Goal: Information Seeking & Learning: Learn about a topic

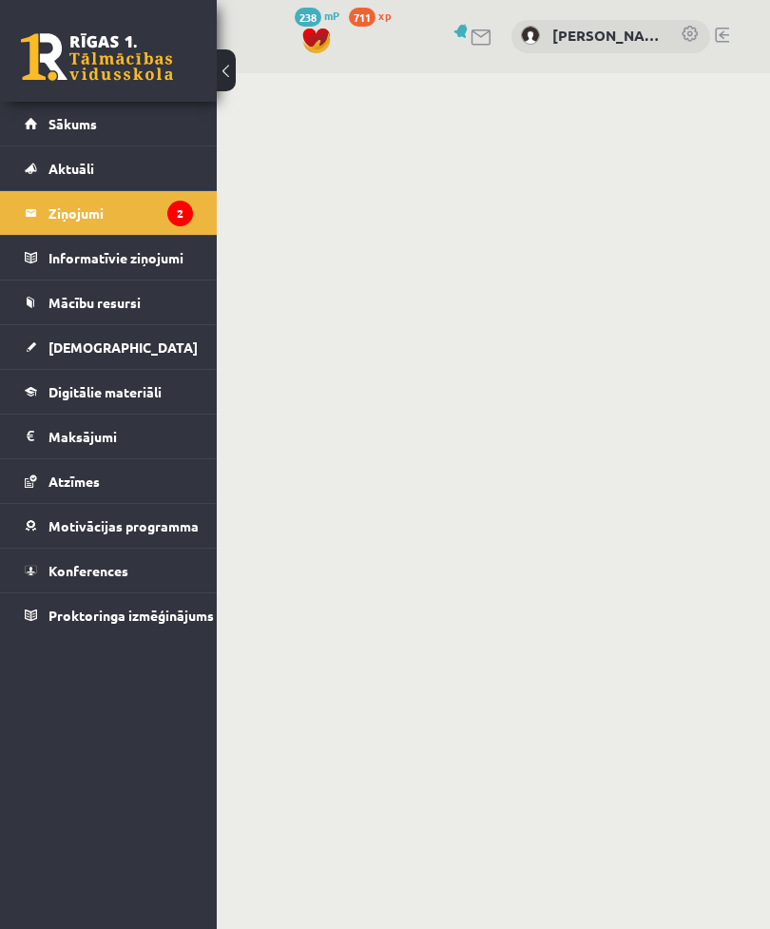
click at [144, 216] on legend "Ziņojumi 2" at bounding box center [120, 213] width 145 height 44
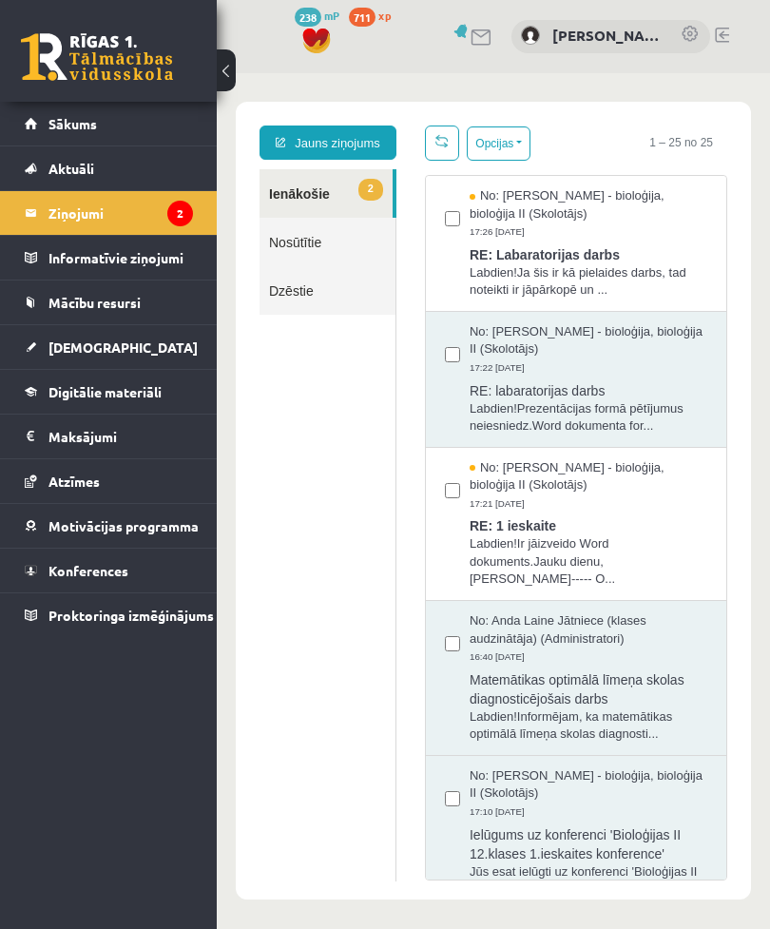
click at [682, 287] on span "Labdien!Ja šis ir kā pielaides darbs, tad noteikti ir jāpārkopē un ..." at bounding box center [589, 281] width 238 height 35
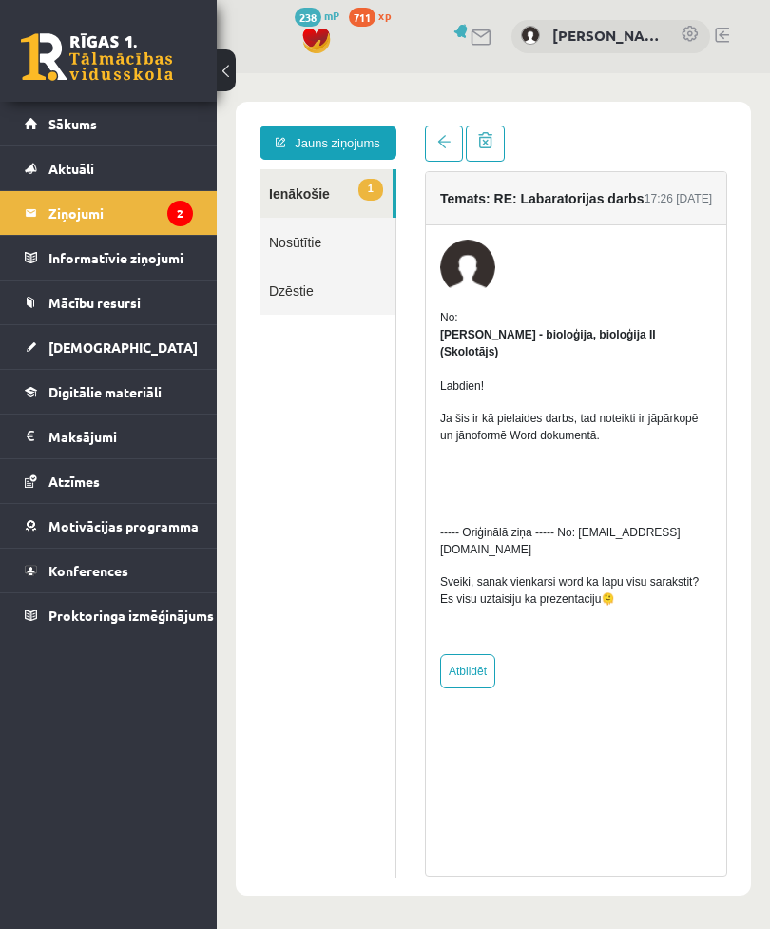
click at [456, 147] on link at bounding box center [444, 144] width 38 height 36
click at [448, 152] on link at bounding box center [444, 144] width 38 height 36
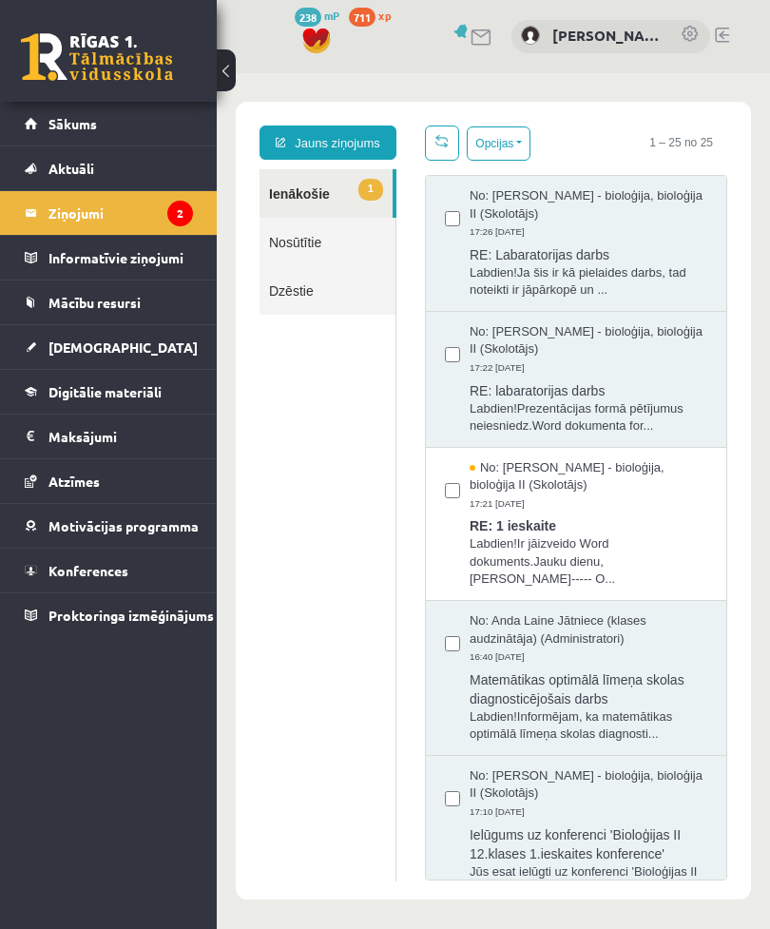
click at [613, 519] on span "RE: 1 ieskaite" at bounding box center [589, 524] width 238 height 24
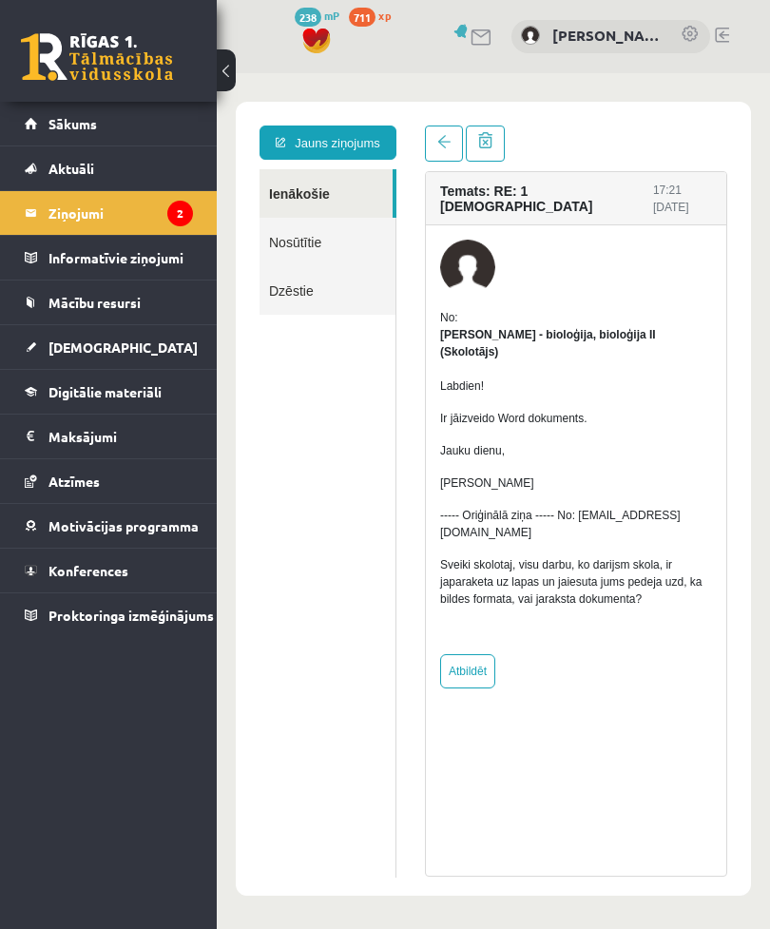
click at [441, 145] on span at bounding box center [443, 141] width 13 height 13
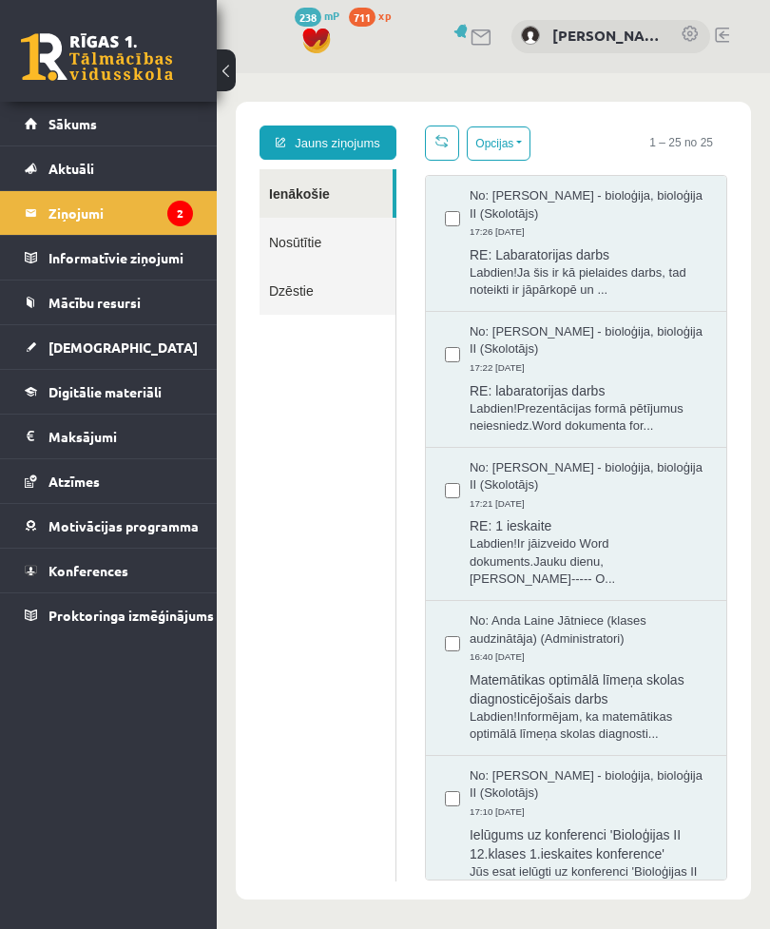
click at [110, 353] on link "[DEMOGRAPHIC_DATA]" at bounding box center [109, 347] width 168 height 44
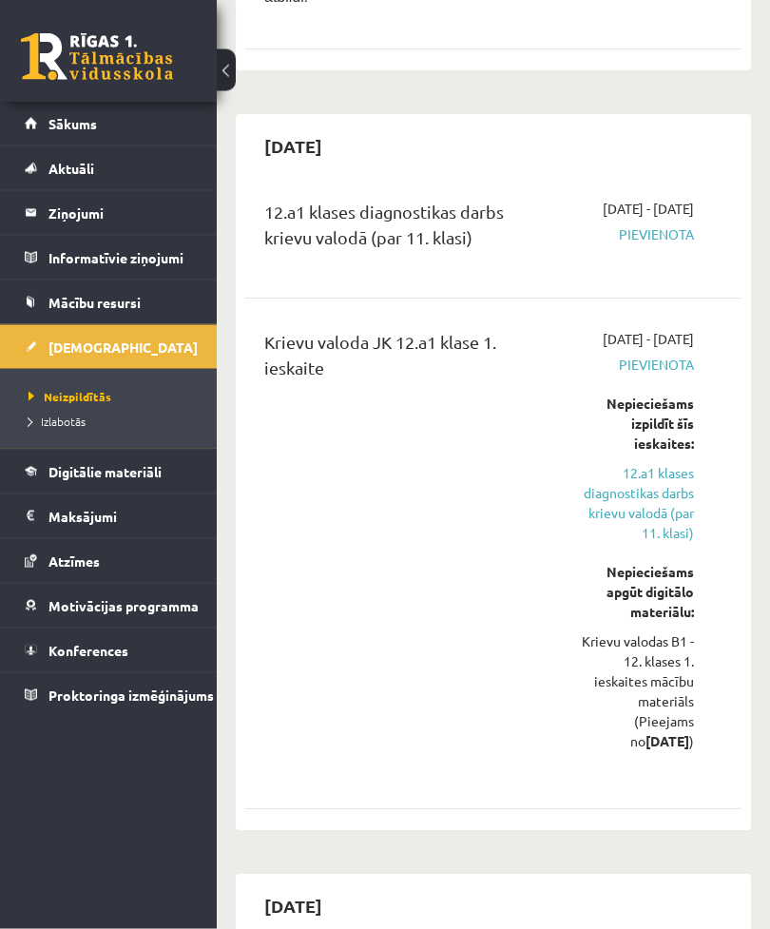
scroll to position [638, 0]
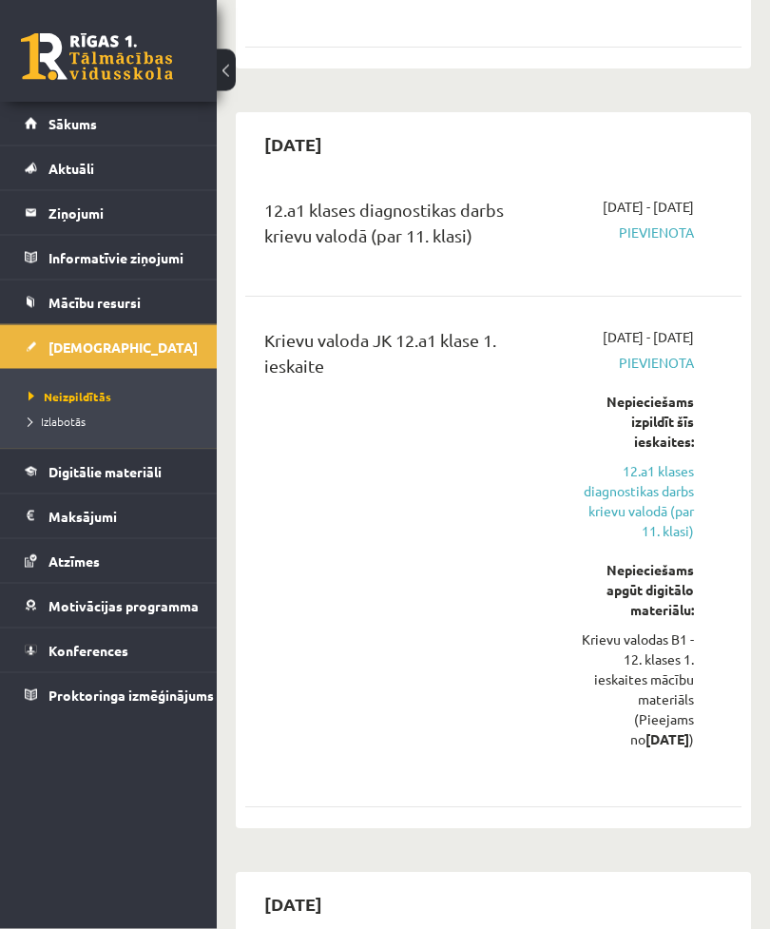
click at [669, 514] on link "12.a1 klases diagnostikas darbs krievu valodā (par 11. klasi)" at bounding box center [632, 502] width 125 height 80
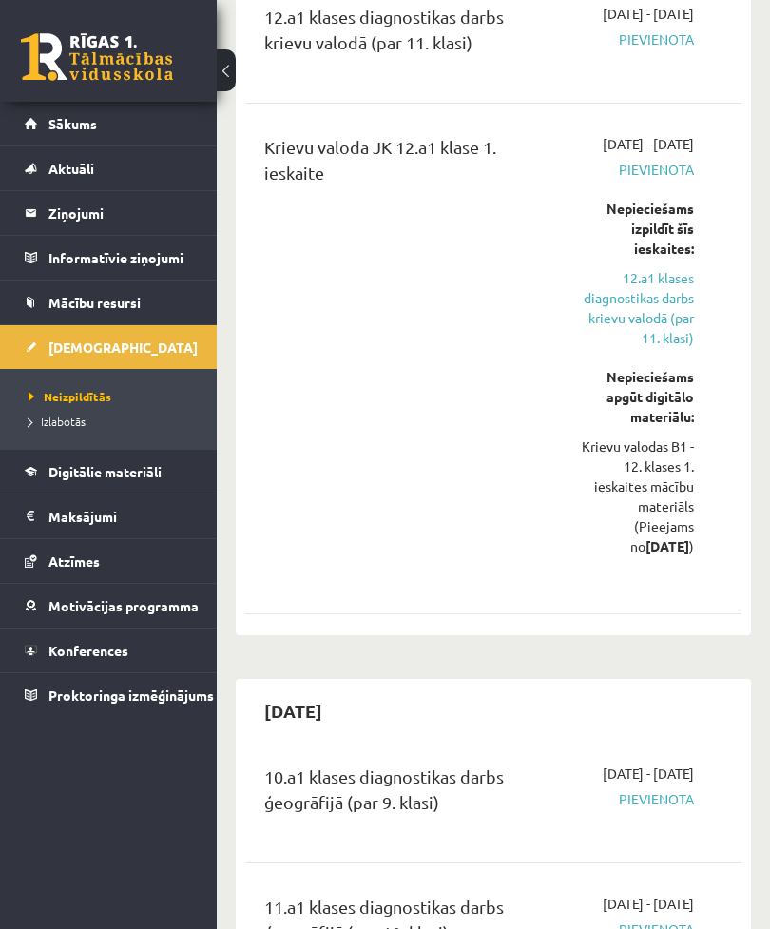
scroll to position [842, 0]
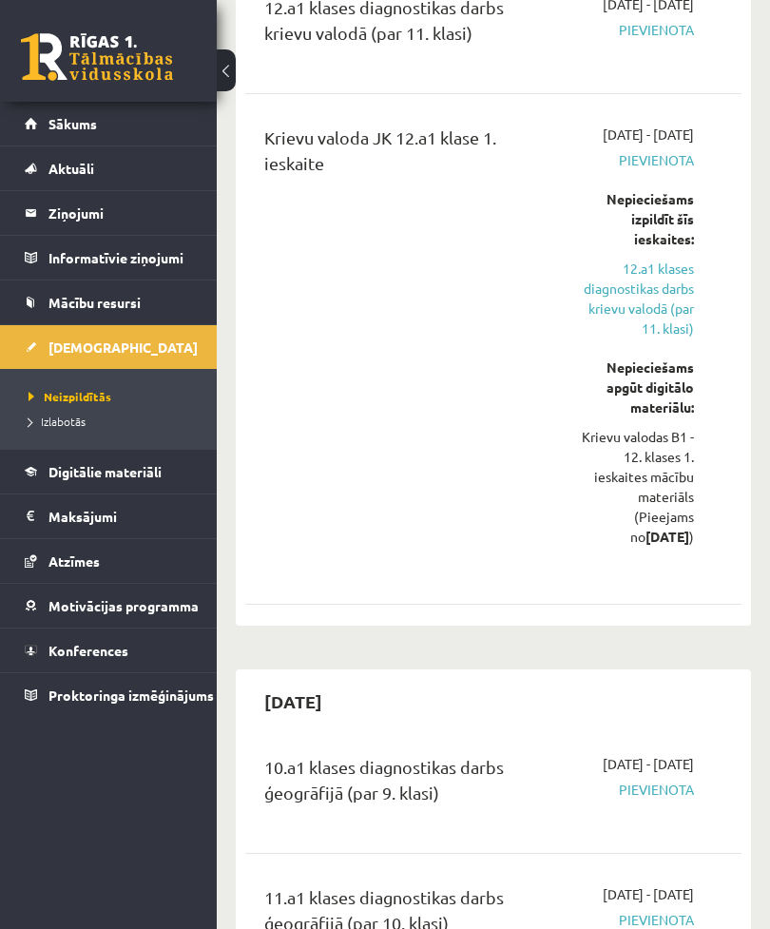
click at [656, 308] on link "12.a1 klases diagnostikas darbs krievu valodā (par 11. klasi)" at bounding box center [632, 299] width 125 height 80
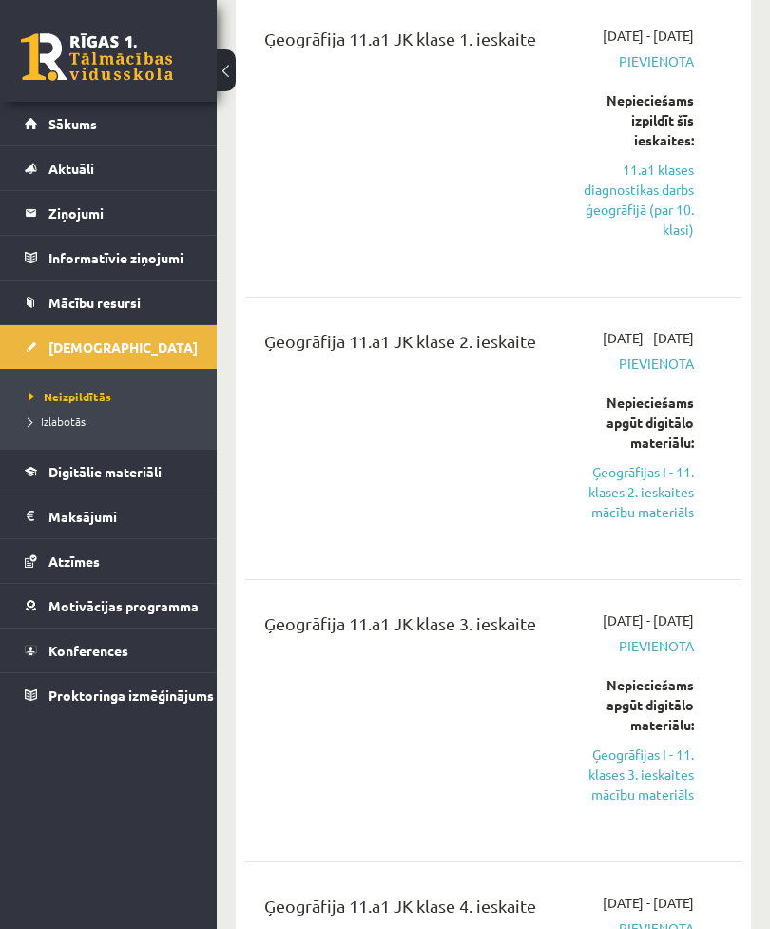
scroll to position [1830, 0]
click at [661, 241] on link "11.a1 klases diagnostikas darbs ģeogrāfijā (par 10. klasi)" at bounding box center [632, 201] width 125 height 80
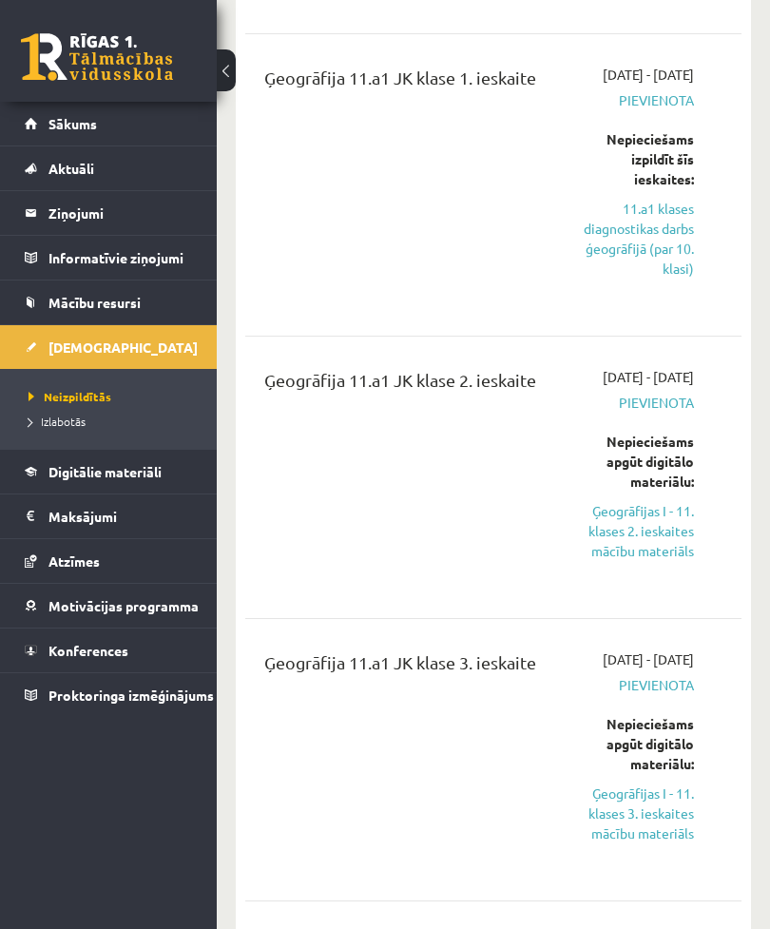
click at [151, 455] on link "Digitālie materiāli" at bounding box center [109, 472] width 168 height 44
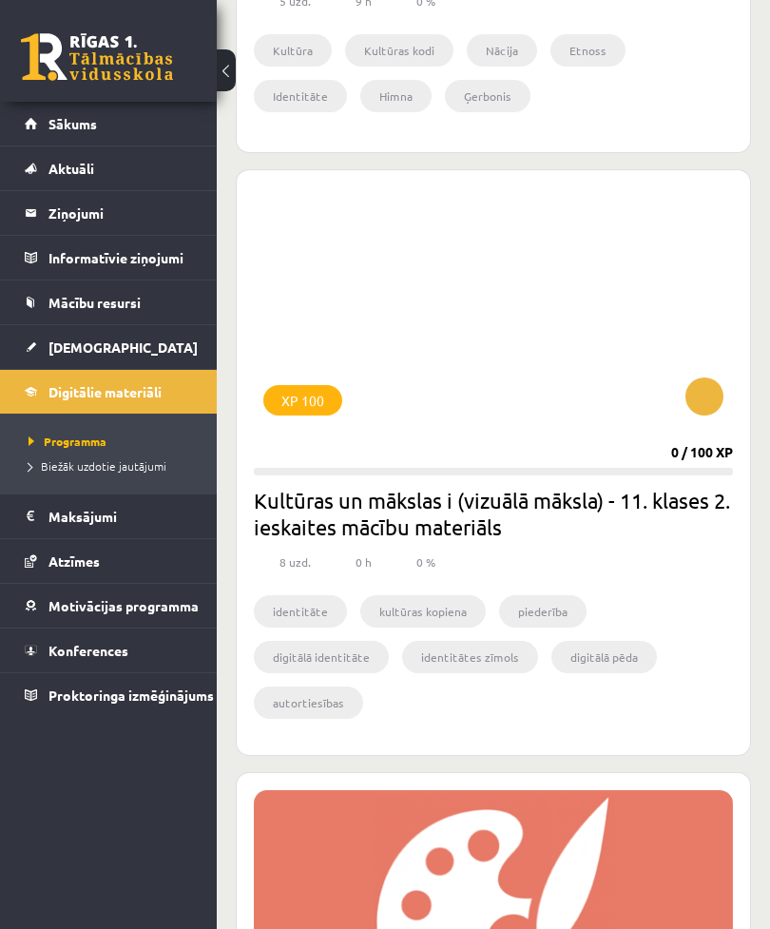
scroll to position [1866, 0]
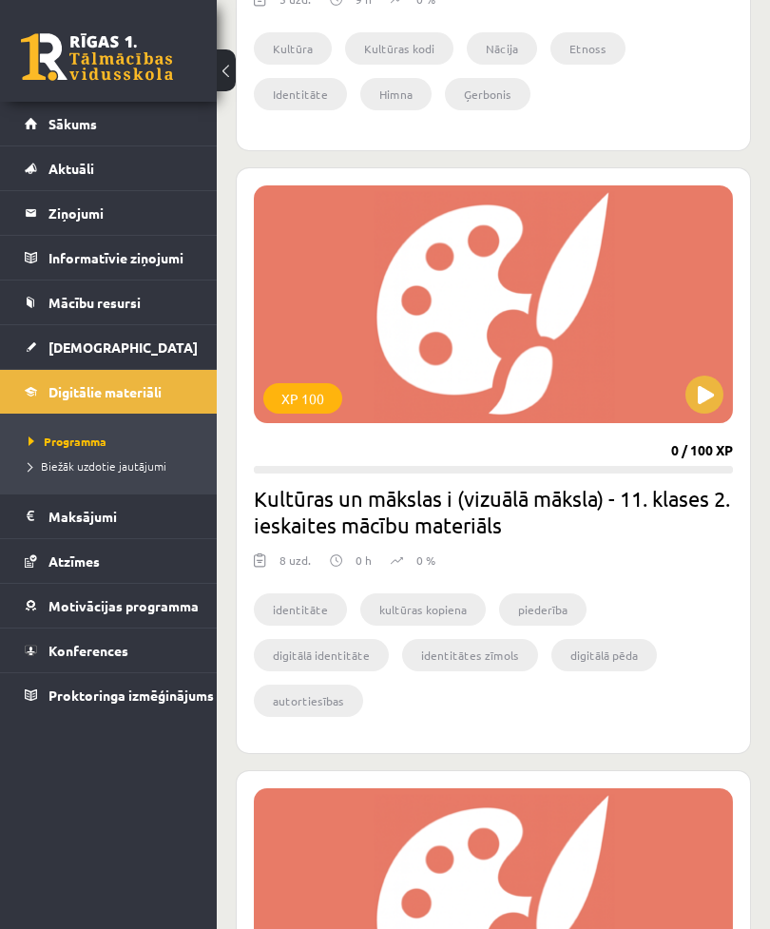
click at [148, 574] on link "Atzīmes" at bounding box center [109, 561] width 168 height 44
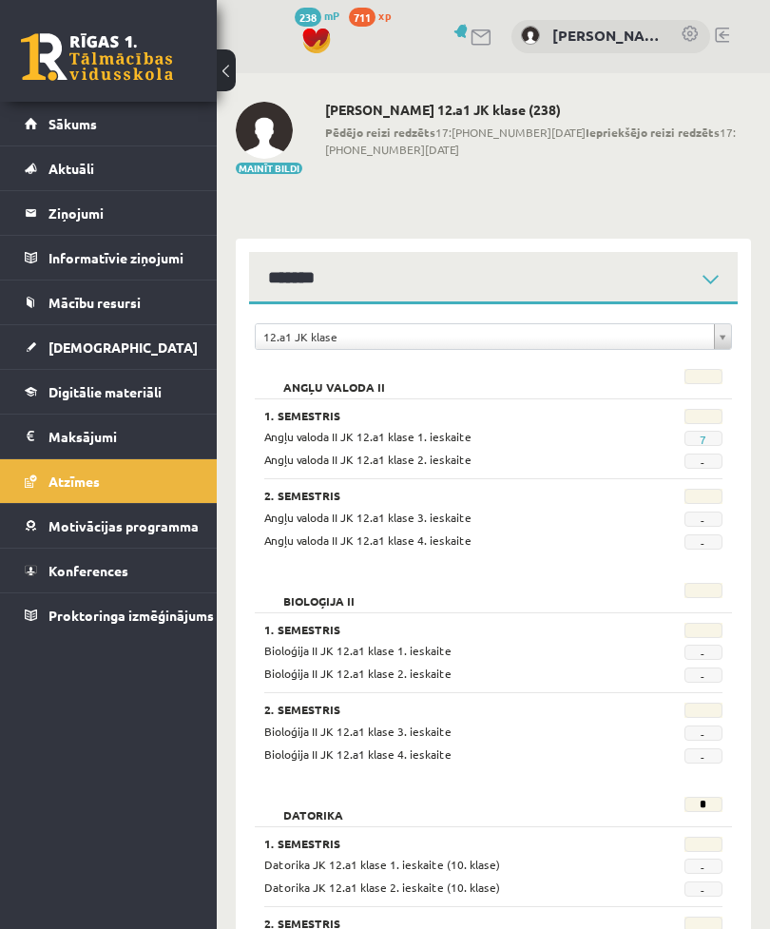
click at [146, 401] on link "Digitālie materiāli" at bounding box center [109, 392] width 168 height 44
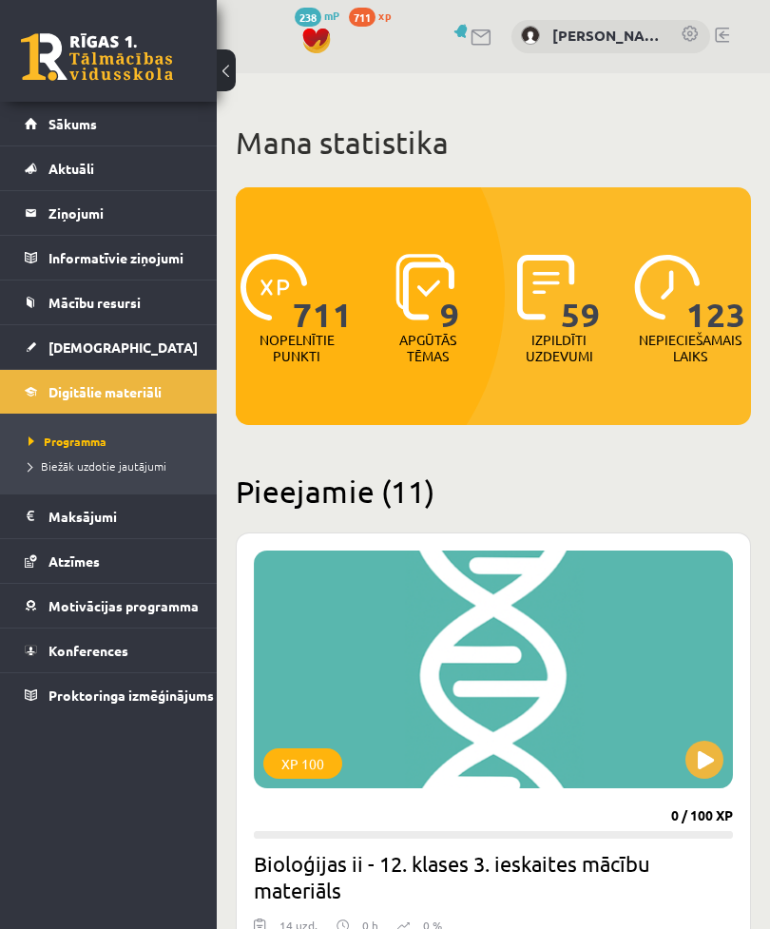
click at [59, 123] on span "Sākums" at bounding box center [72, 123] width 48 height 17
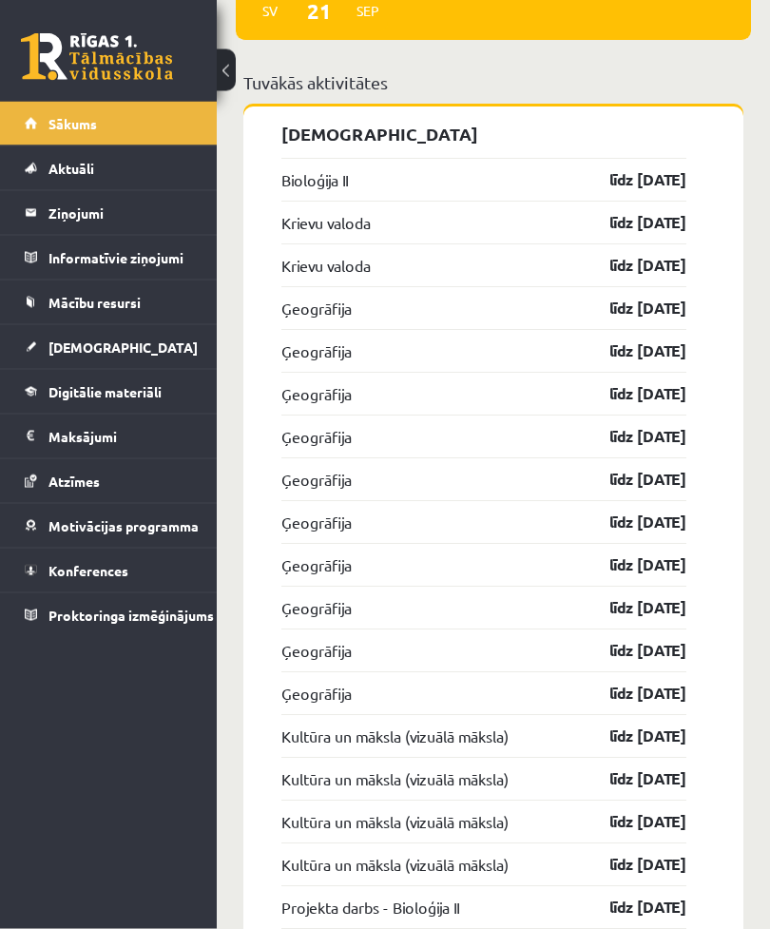
scroll to position [2036, 0]
click at [55, 346] on span "[DEMOGRAPHIC_DATA]" at bounding box center [122, 347] width 149 height 17
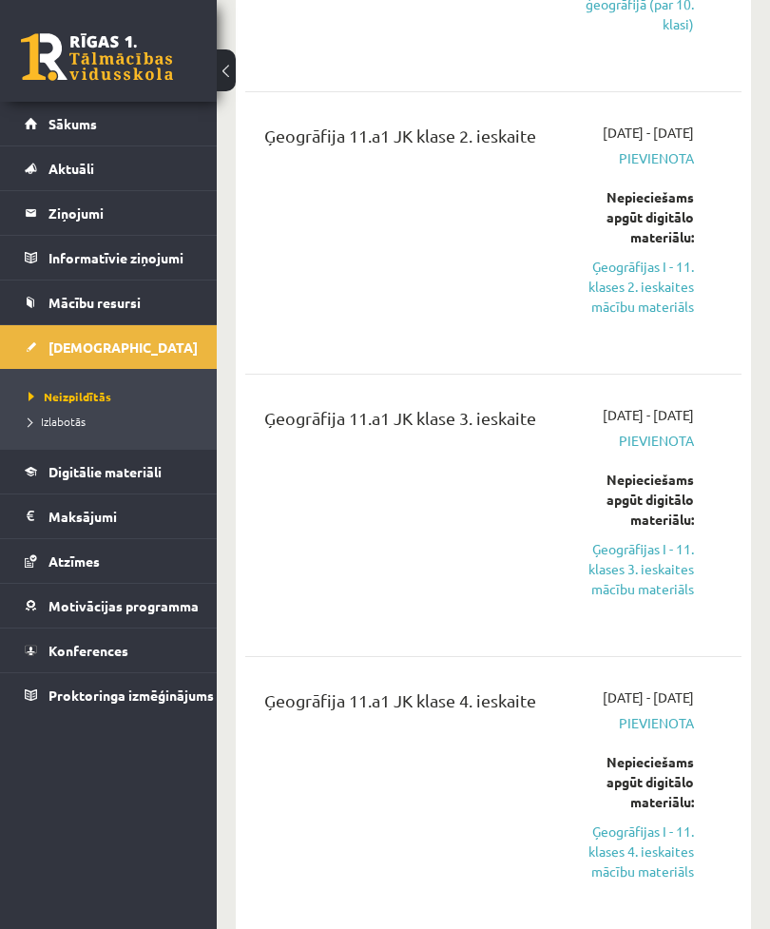
click at [634, 317] on link "Ģeogrāfijas I - 11. klases 2. ieskaites mācību materiāls" at bounding box center [632, 287] width 125 height 60
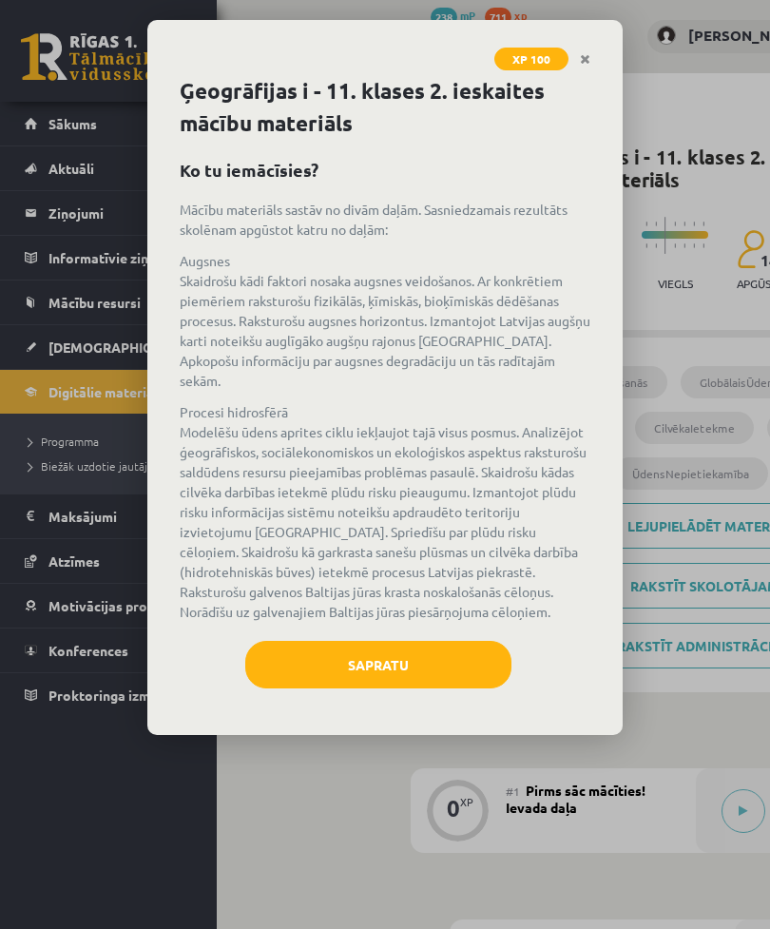
click at [432, 649] on button "Sapratu" at bounding box center [378, 665] width 266 height 48
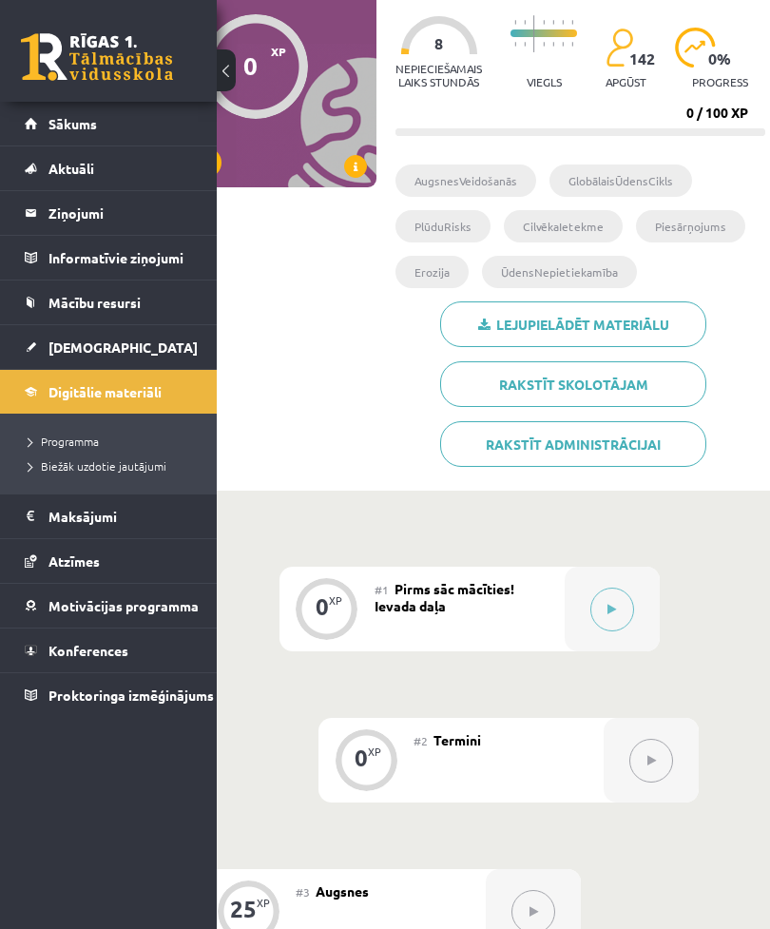
scroll to position [203, 133]
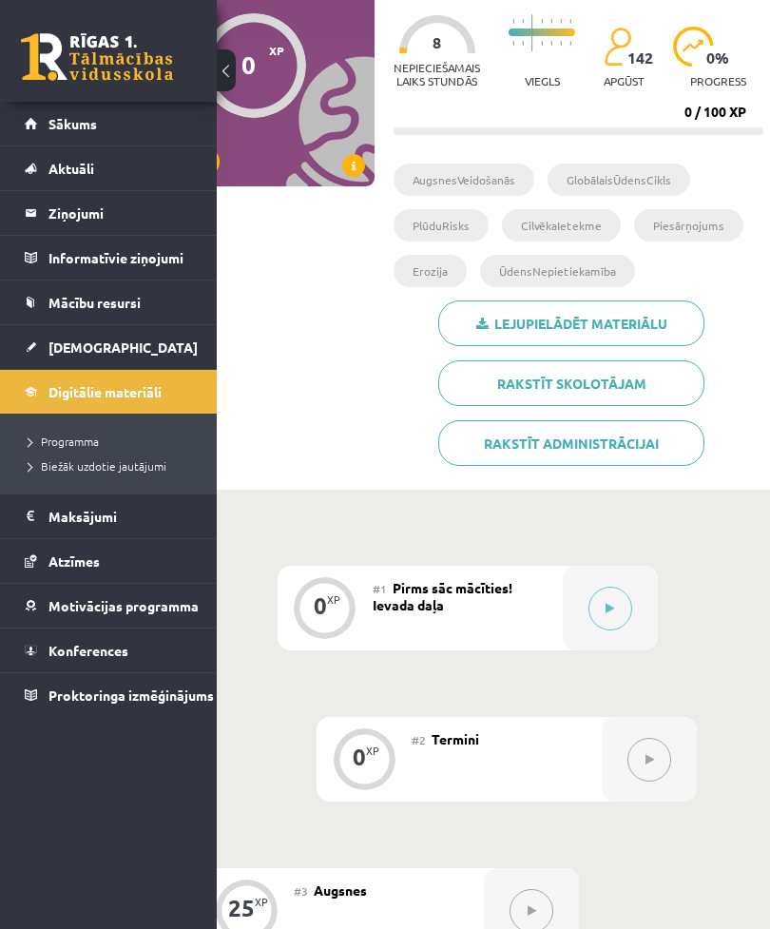
click at [609, 589] on button at bounding box center [611, 609] width 44 height 44
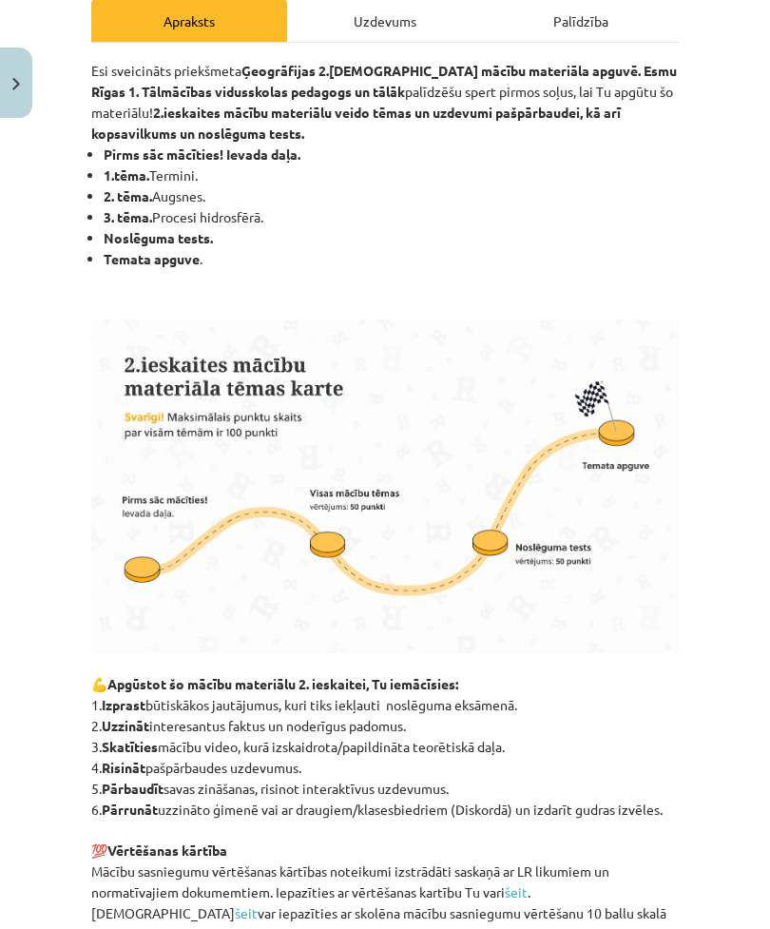
scroll to position [280, 0]
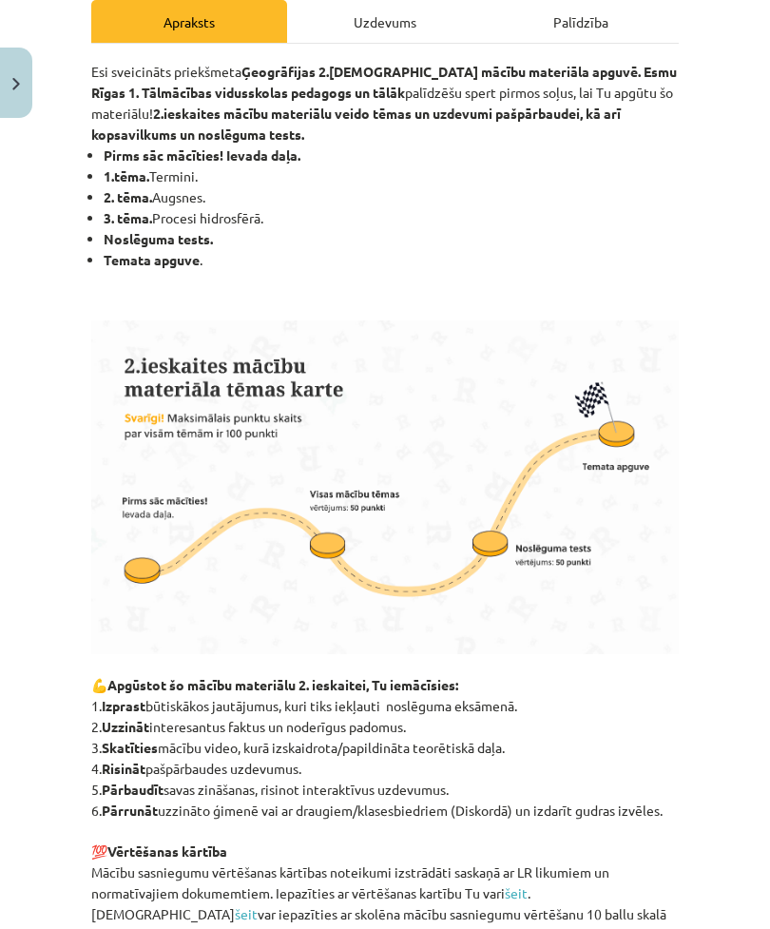
click at [344, 5] on div "Uzdevums" at bounding box center [385, 21] width 196 height 43
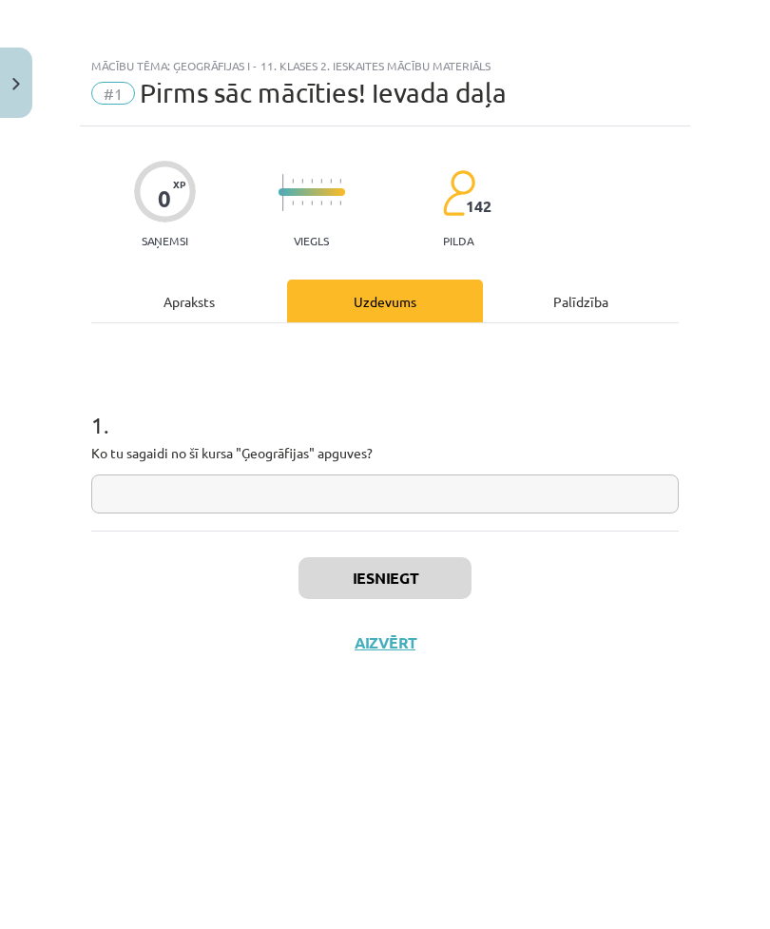
click at [626, 494] on input "text" at bounding box center [385, 494] width 588 height 39
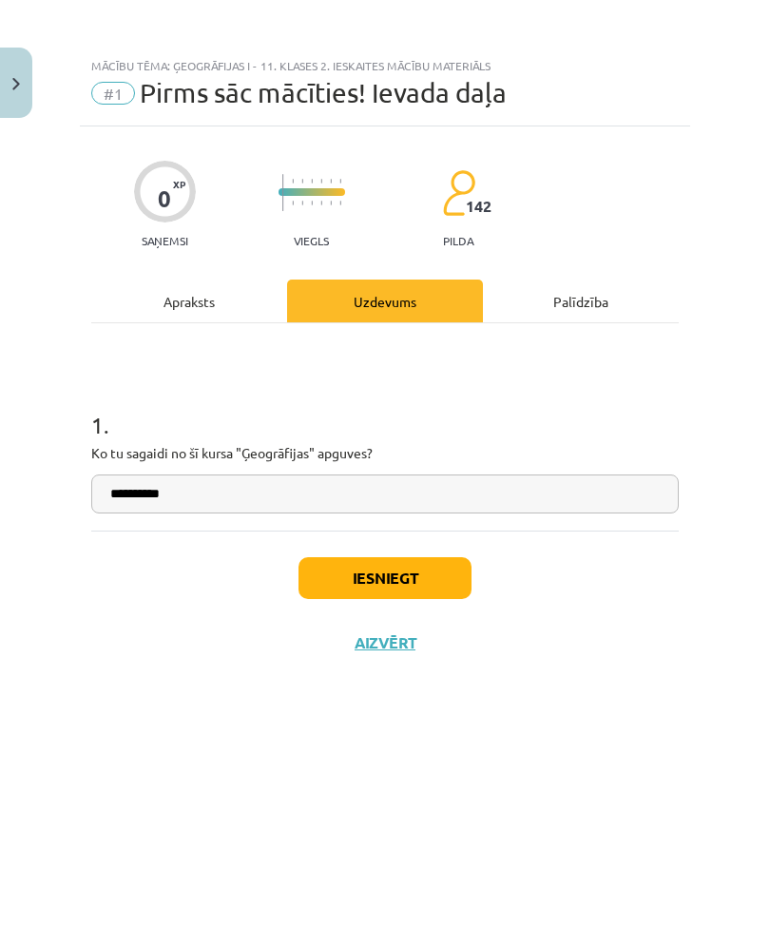
scroll to position [921, 0]
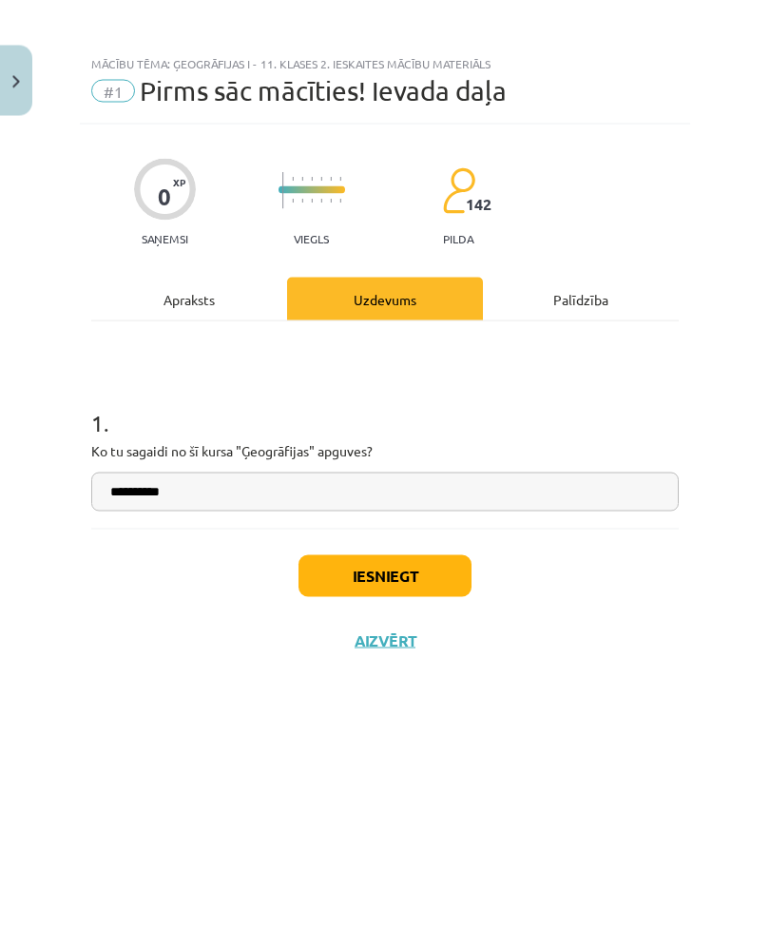
type input "**********"
click at [430, 585] on button "Iesniegt" at bounding box center [385, 578] width 173 height 42
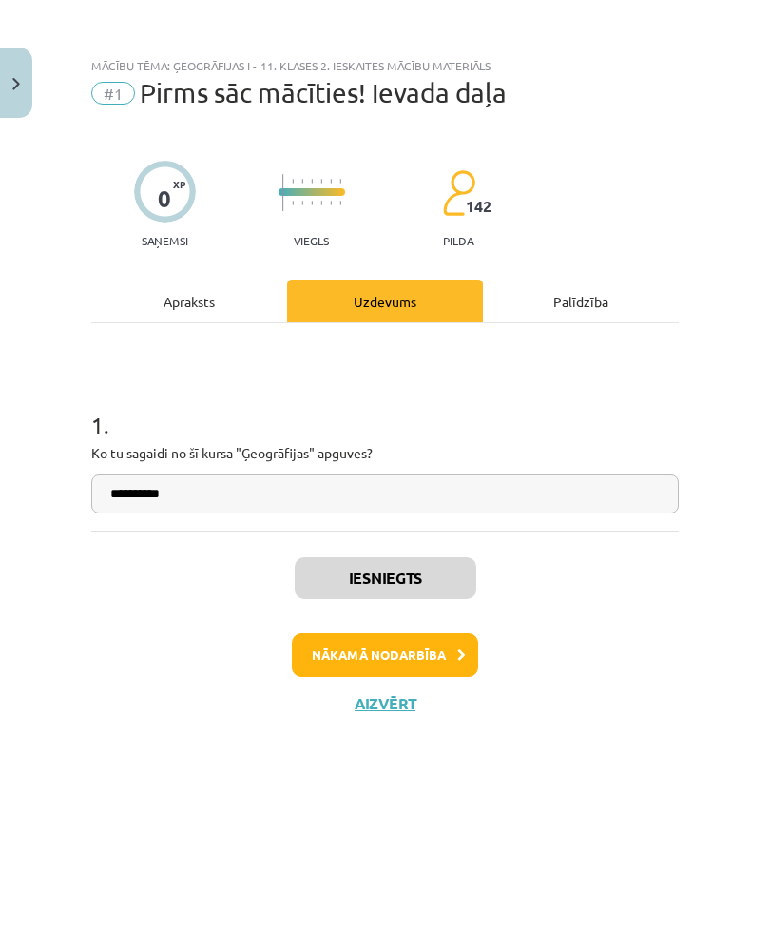
click at [443, 653] on button "Nākamā nodarbība" at bounding box center [385, 655] width 186 height 44
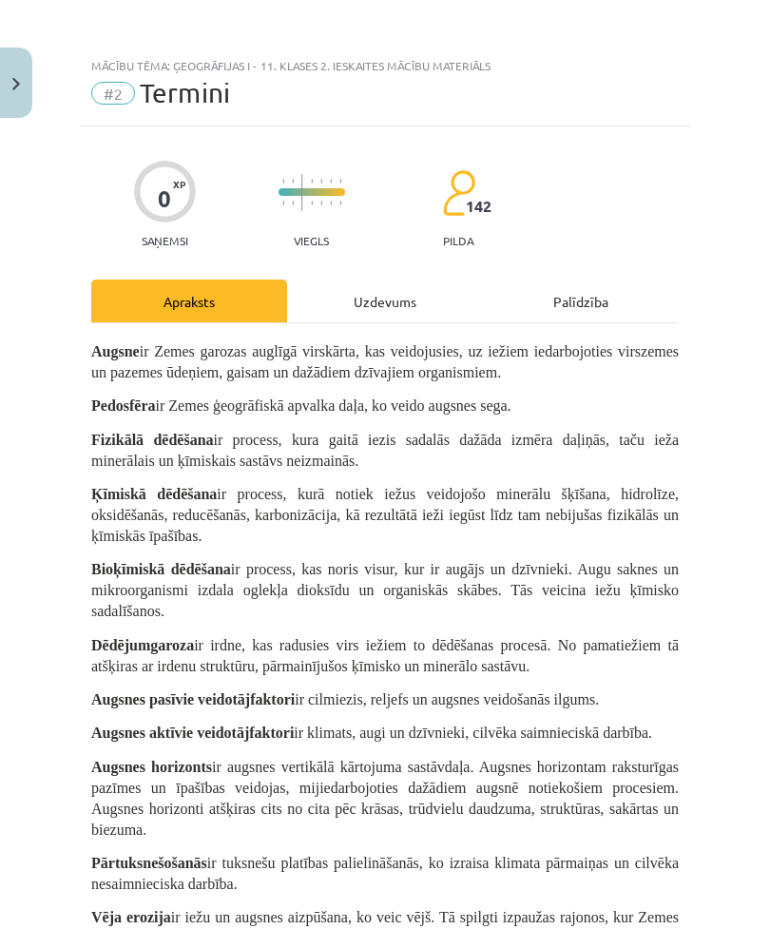
scroll to position [0, 0]
click at [341, 295] on div "Uzdevums" at bounding box center [385, 301] width 196 height 43
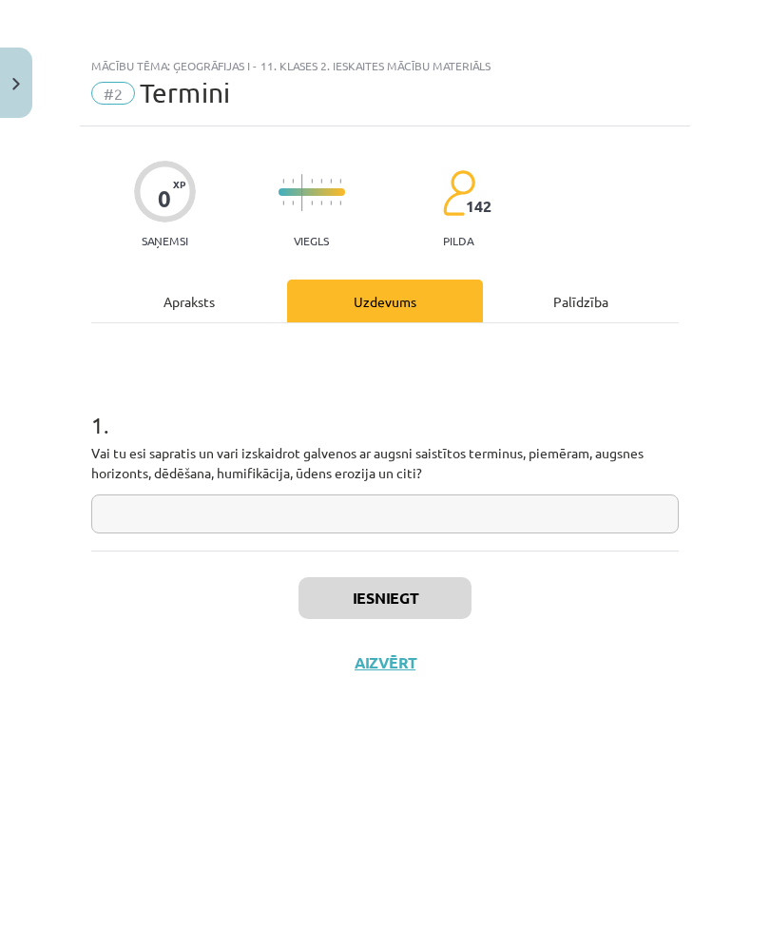
click at [553, 512] on input "text" at bounding box center [385, 513] width 588 height 39
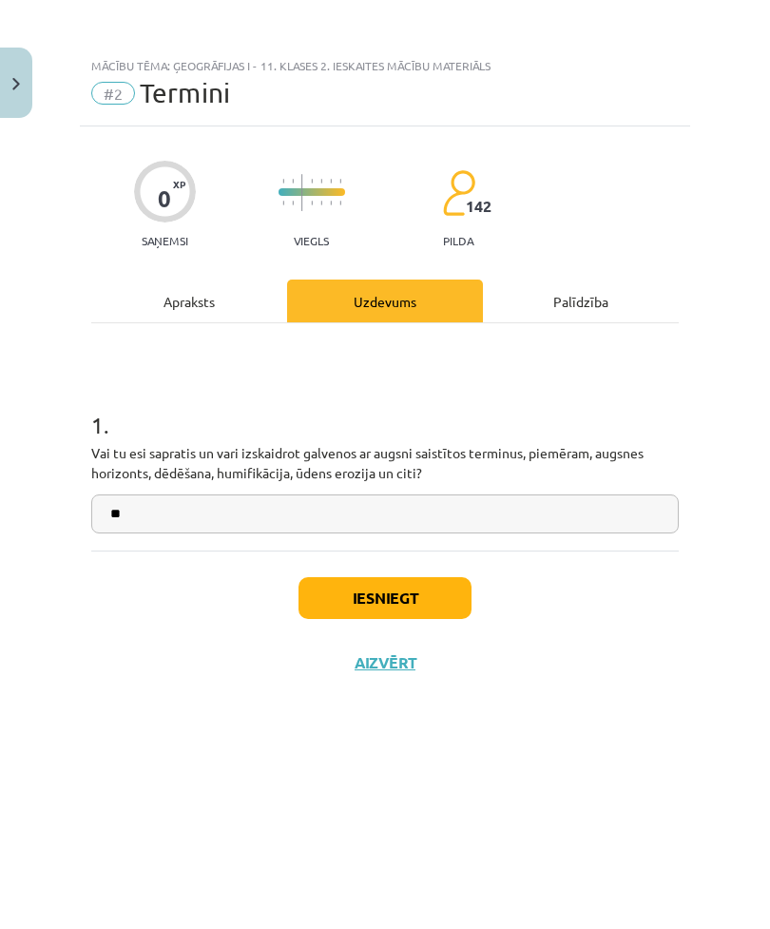
type input "**"
click at [441, 605] on button "Iesniegt" at bounding box center [385, 598] width 173 height 42
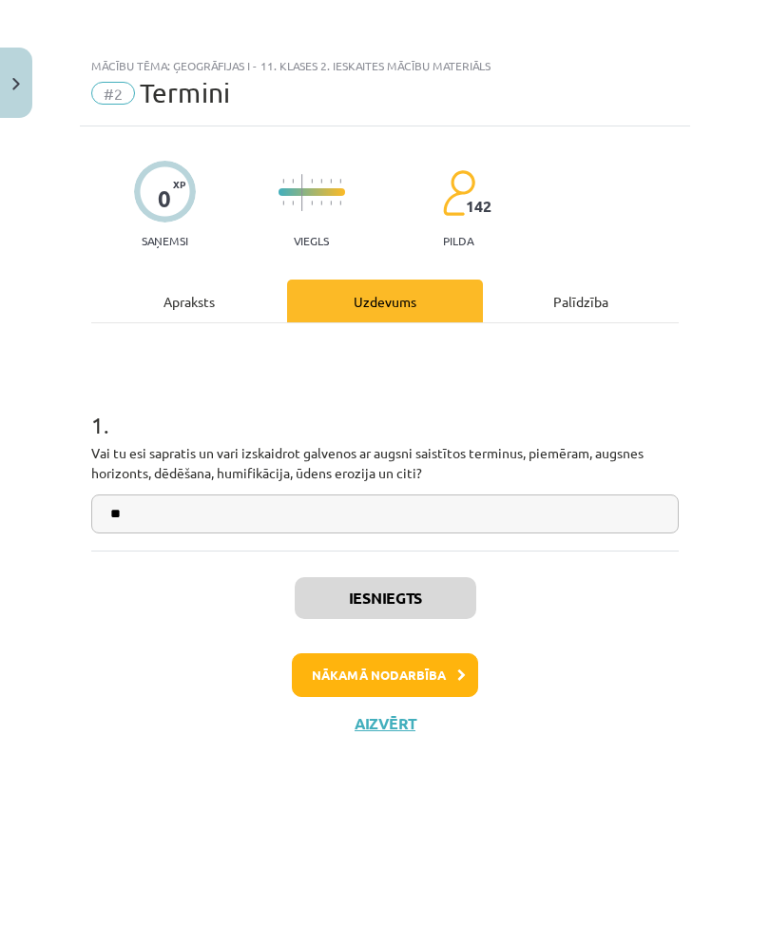
click at [382, 673] on button "Nākamā nodarbība" at bounding box center [385, 675] width 186 height 44
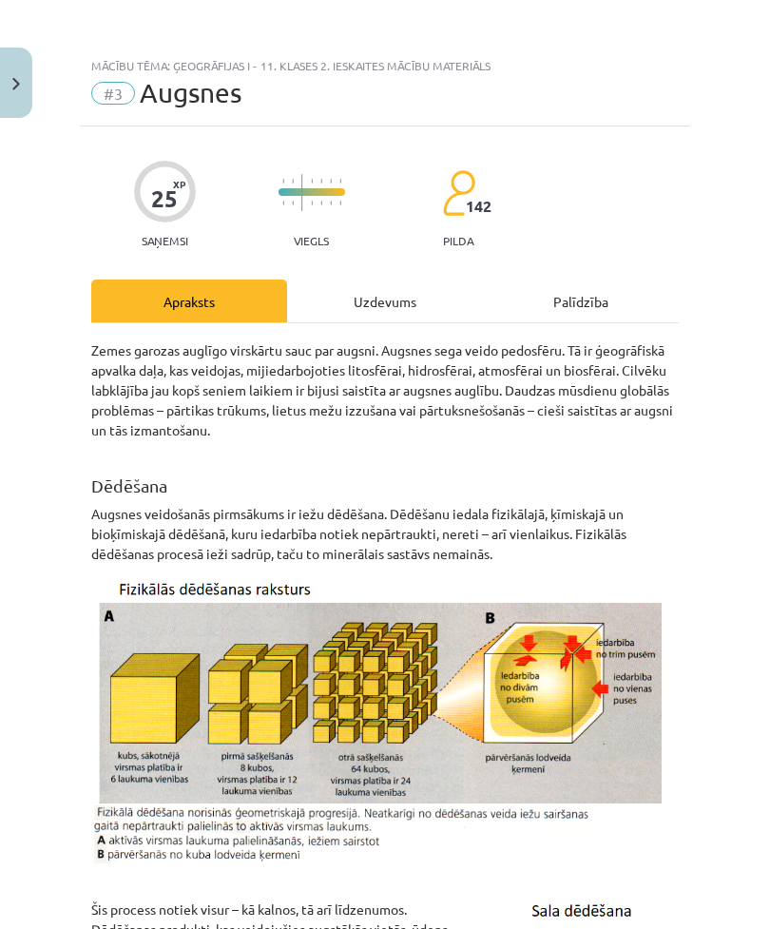
click at [378, 295] on div "Uzdevums" at bounding box center [385, 301] width 196 height 43
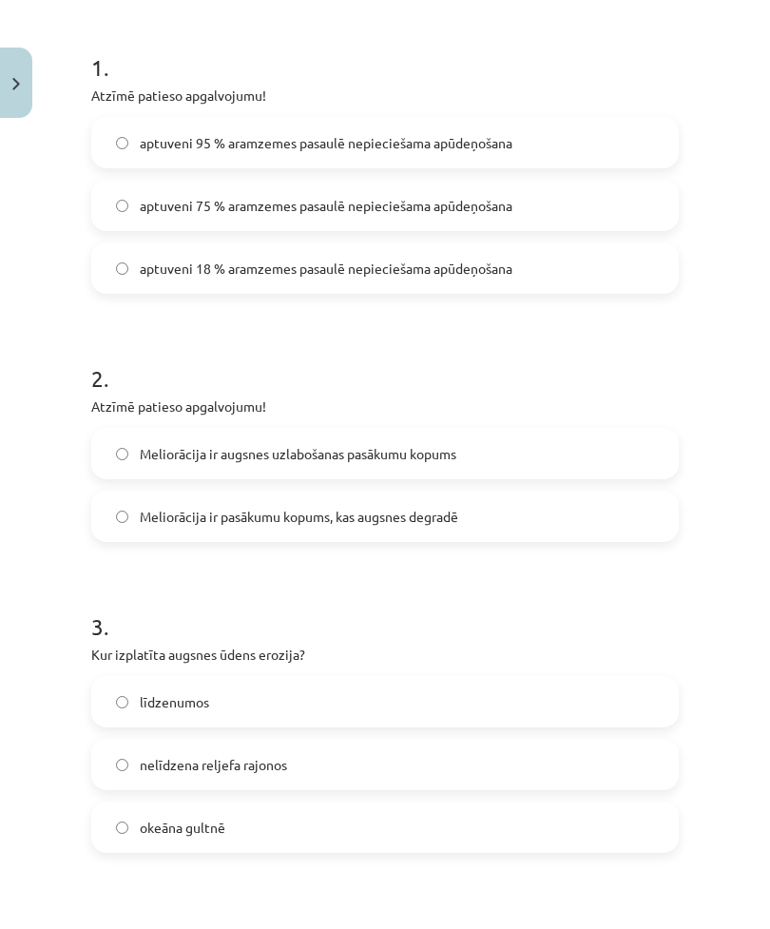
scroll to position [358, 0]
click at [252, 288] on label "aptuveni 18 % aramzemes pasaulē nepieciešama apūdeņošana" at bounding box center [385, 268] width 584 height 48
click at [126, 440] on label "Meliorācija ir augsnes uzlabošanas pasākumu kopums" at bounding box center [385, 454] width 584 height 48
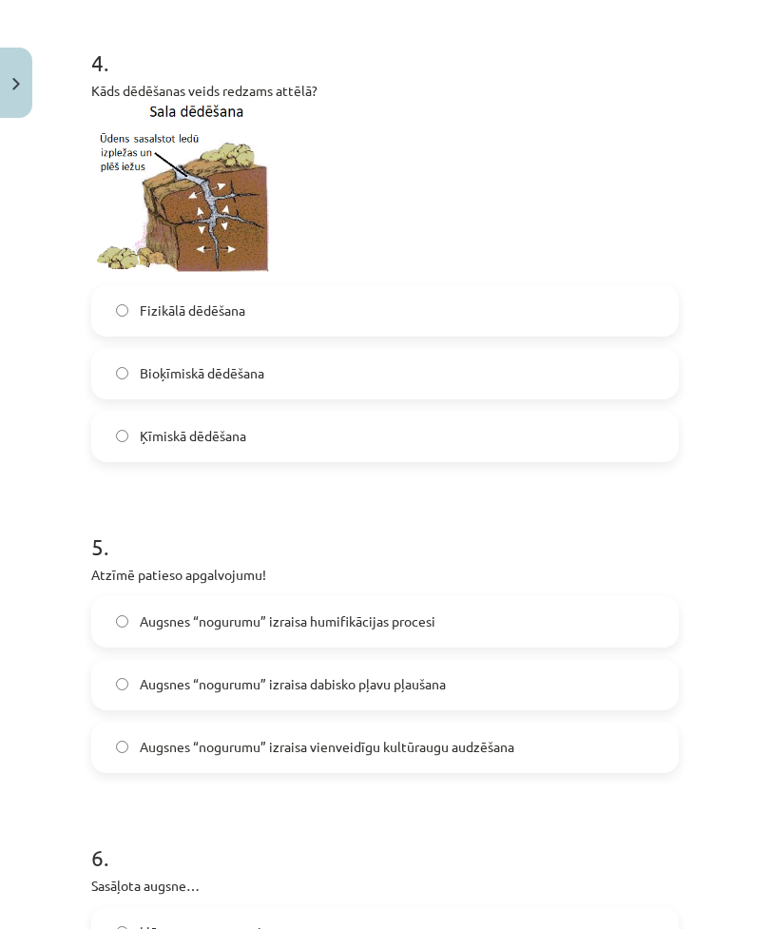
scroll to position [1231, 0]
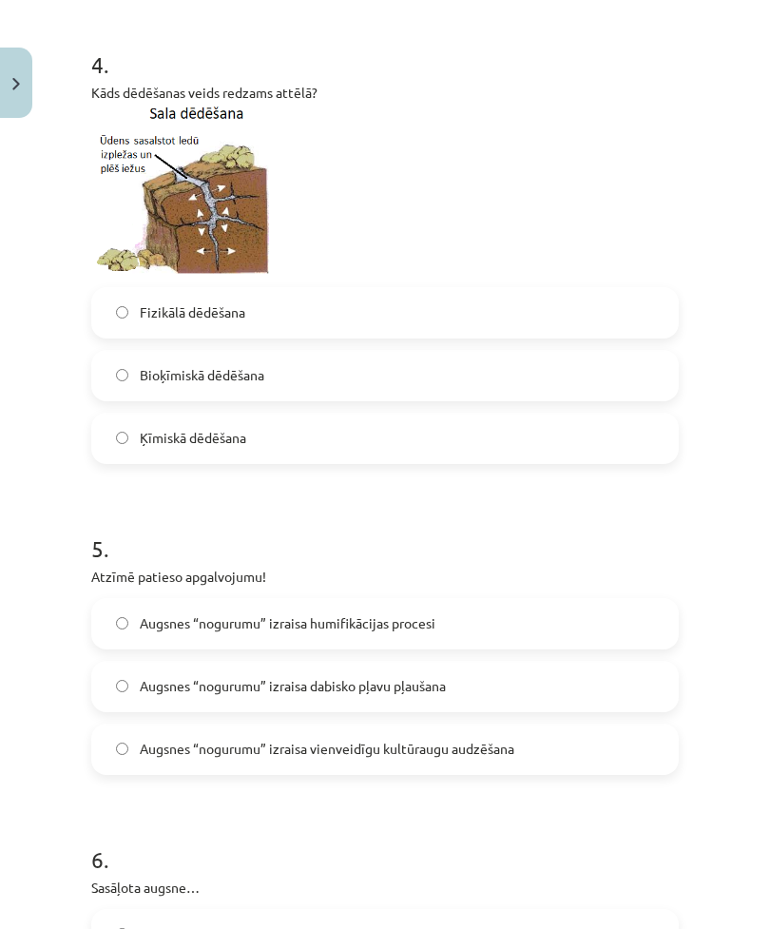
click at [112, 303] on label "Fizikālā dēdēšana" at bounding box center [385, 313] width 584 height 48
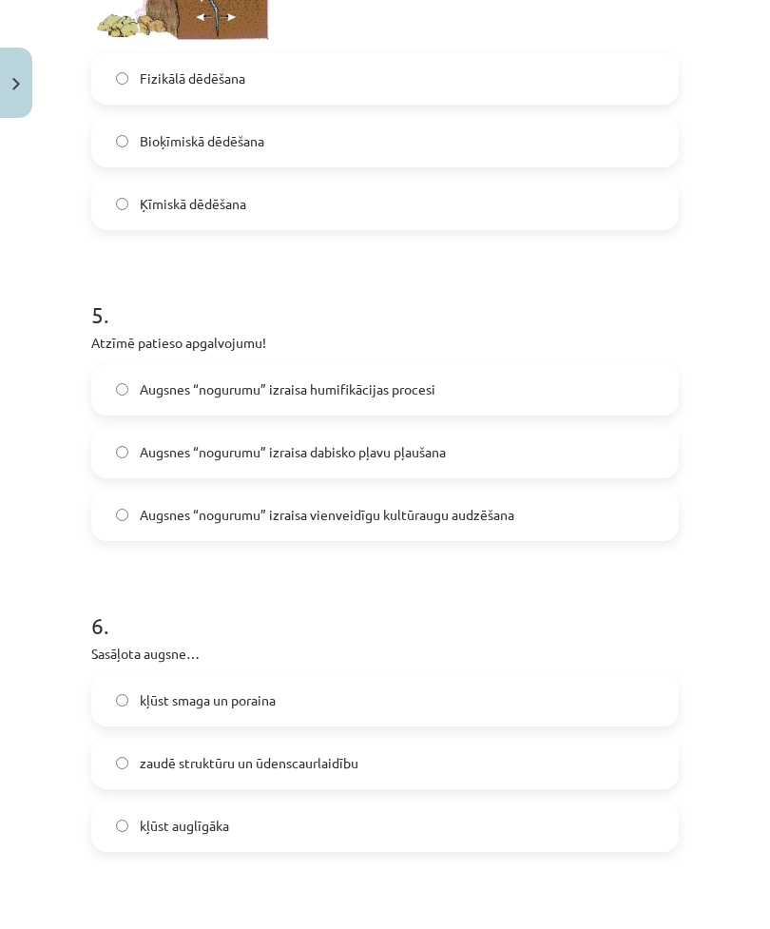
scroll to position [1464, 0]
click at [175, 517] on span "Augsnes “nogurumu” izraisa vienveidīgu kultūraugu audzēšana" at bounding box center [327, 515] width 375 height 20
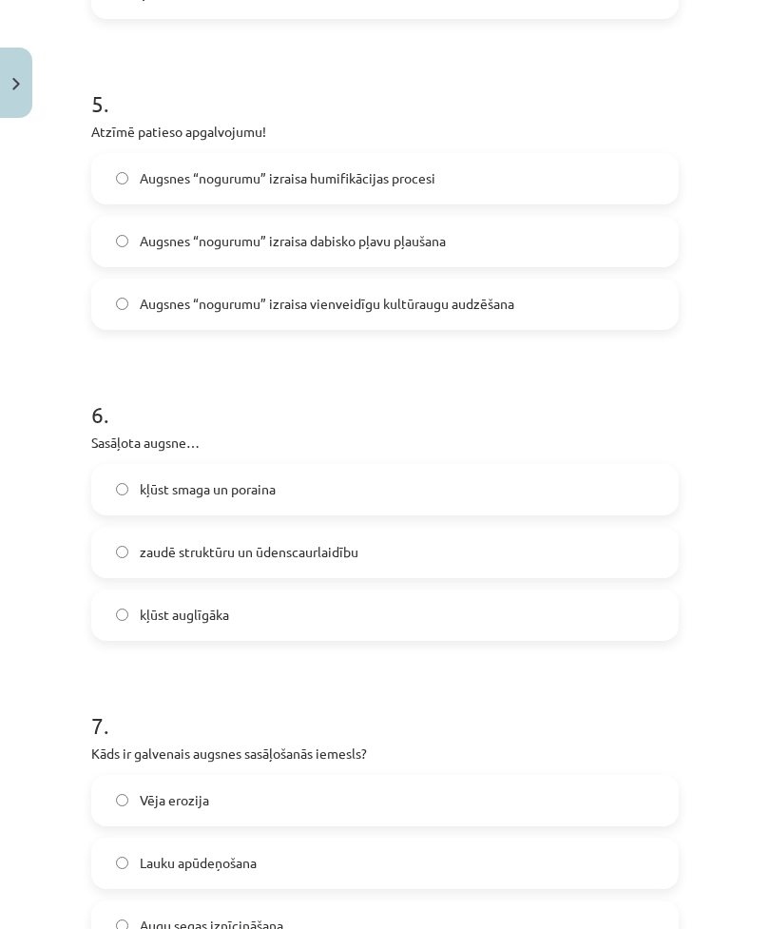
scroll to position [1676, 0]
click at [128, 484] on label "kļūst smaga un poraina" at bounding box center [385, 490] width 584 height 48
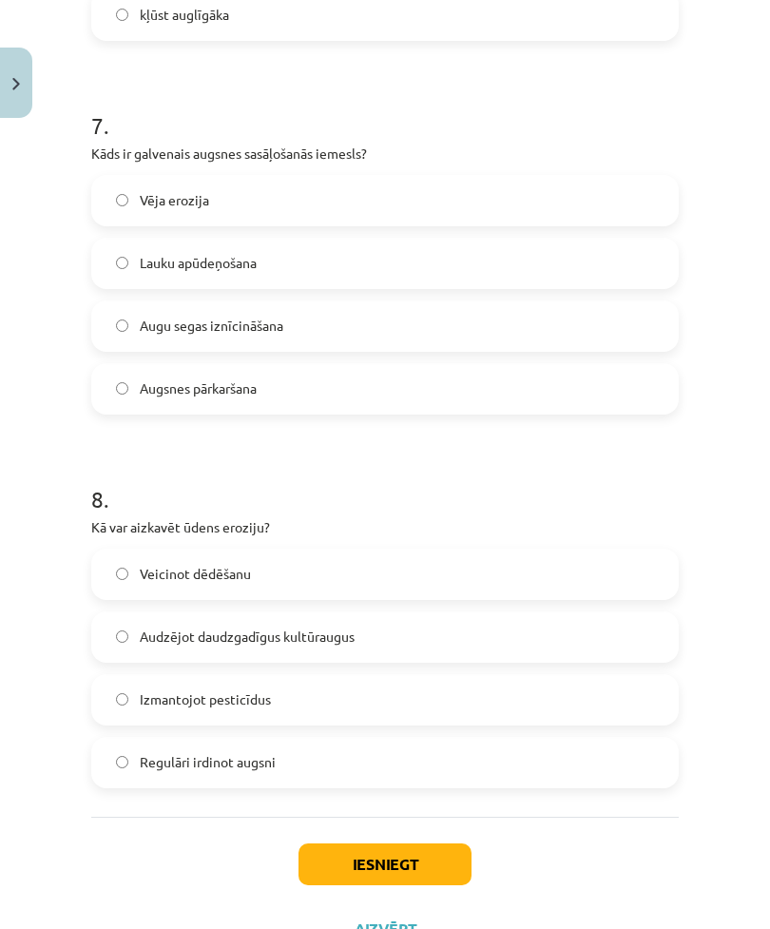
scroll to position [2276, 0]
click at [410, 269] on label "Lauku apūdeņošana" at bounding box center [385, 264] width 584 height 48
click at [473, 639] on label "Audzējot daudzgadīgus kultūraugus" at bounding box center [385, 637] width 584 height 48
click at [411, 873] on button "Iesniegt" at bounding box center [385, 864] width 173 height 42
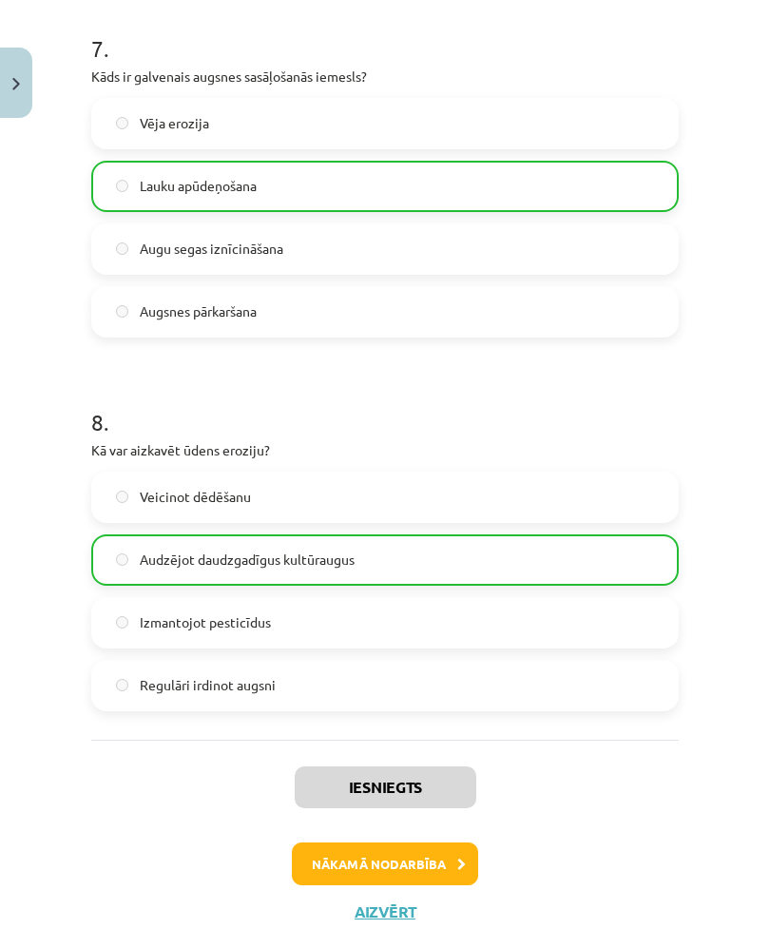
click at [416, 864] on button "Nākamā nodarbība" at bounding box center [385, 865] width 186 height 44
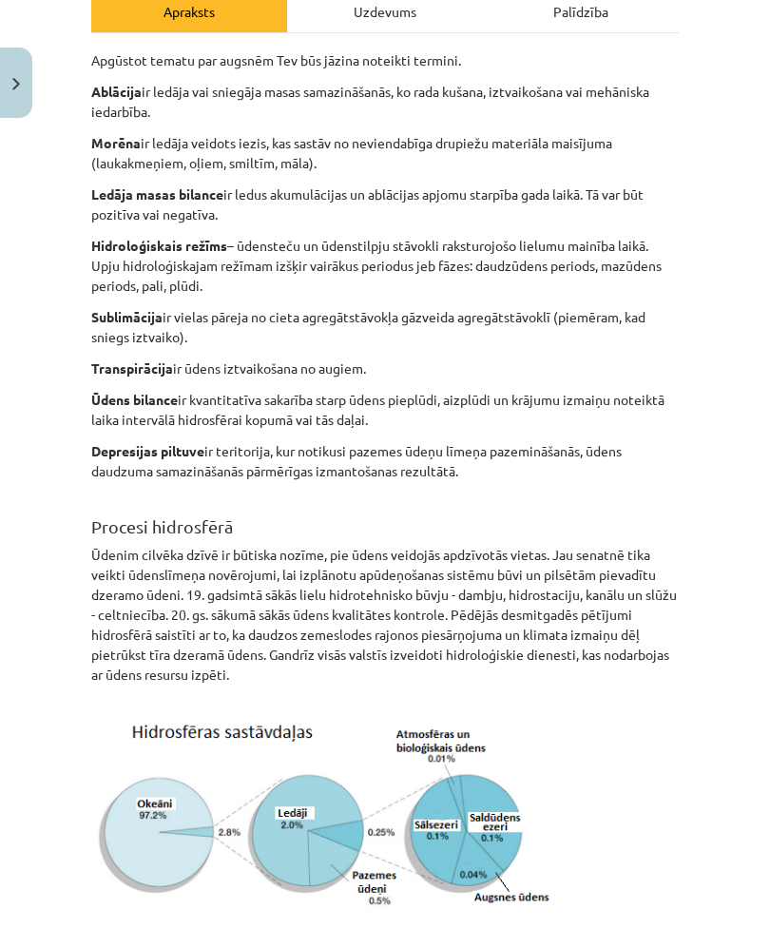
scroll to position [48, 0]
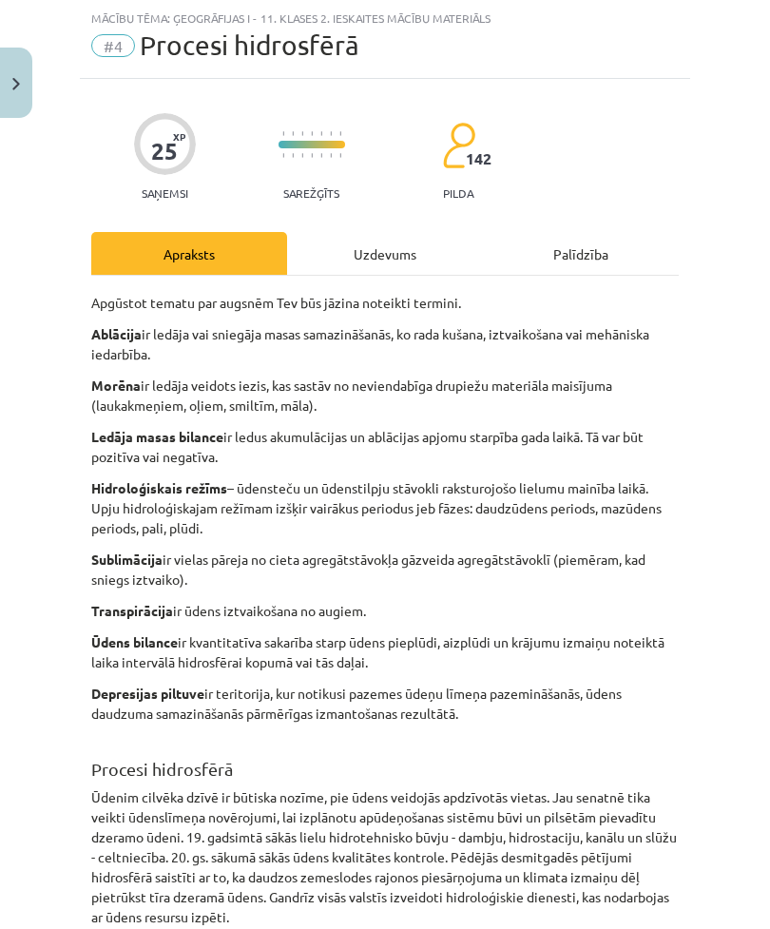
click at [392, 266] on div "Uzdevums" at bounding box center [385, 253] width 196 height 43
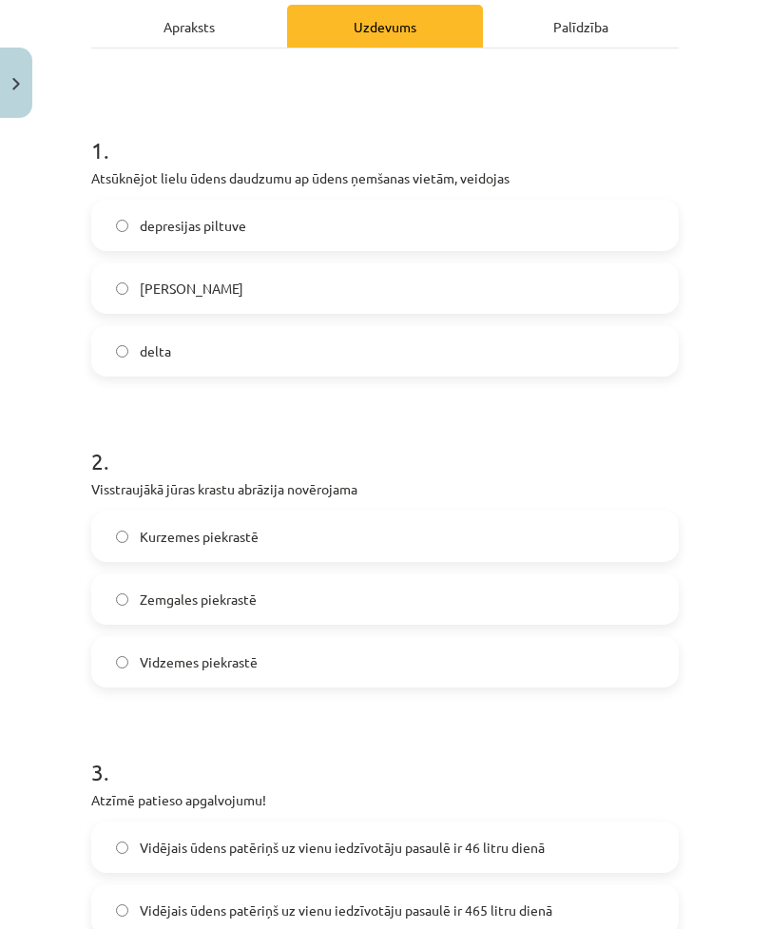
scroll to position [273, 0]
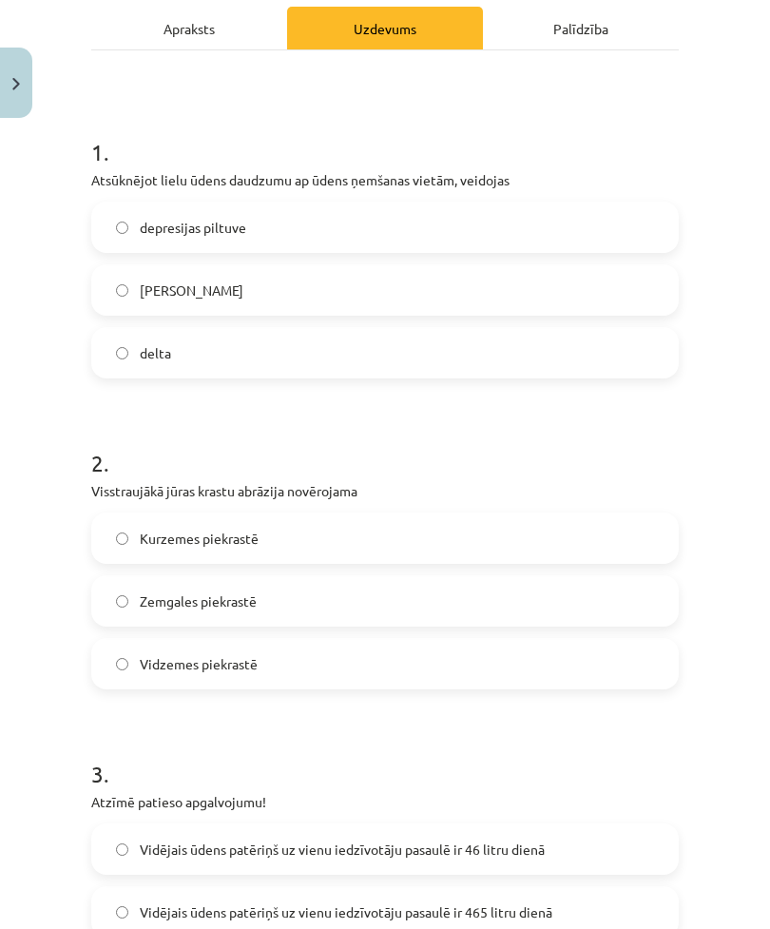
click at [144, 221] on span "depresijas piltuve" at bounding box center [193, 228] width 107 height 20
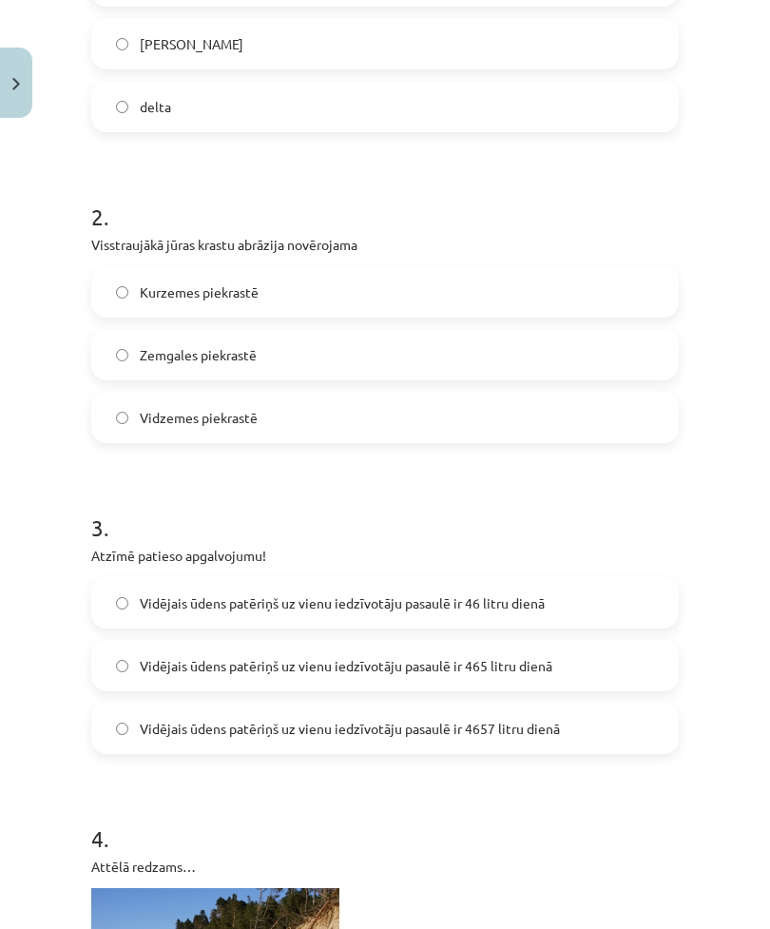
click at [114, 282] on label "Kurzemes piekrastē" at bounding box center [385, 292] width 584 height 48
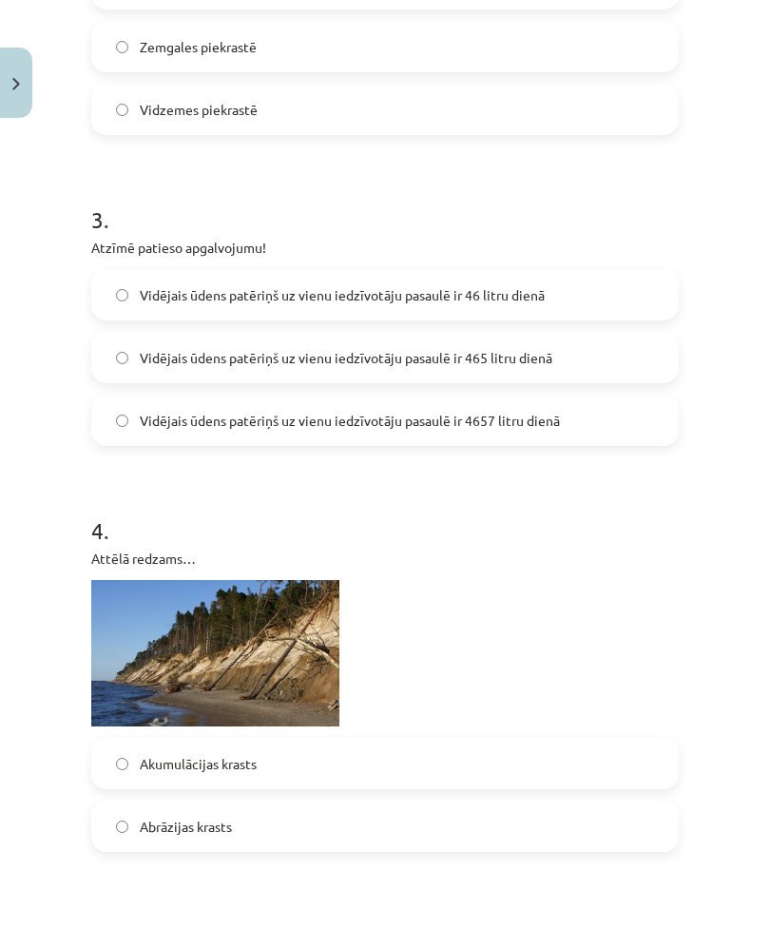
scroll to position [827, 0]
click at [177, 353] on span "Vidējais ūdens patēriņš uz vienu iedzīvotāju pasaulē ir 465 litru dienā" at bounding box center [346, 358] width 413 height 20
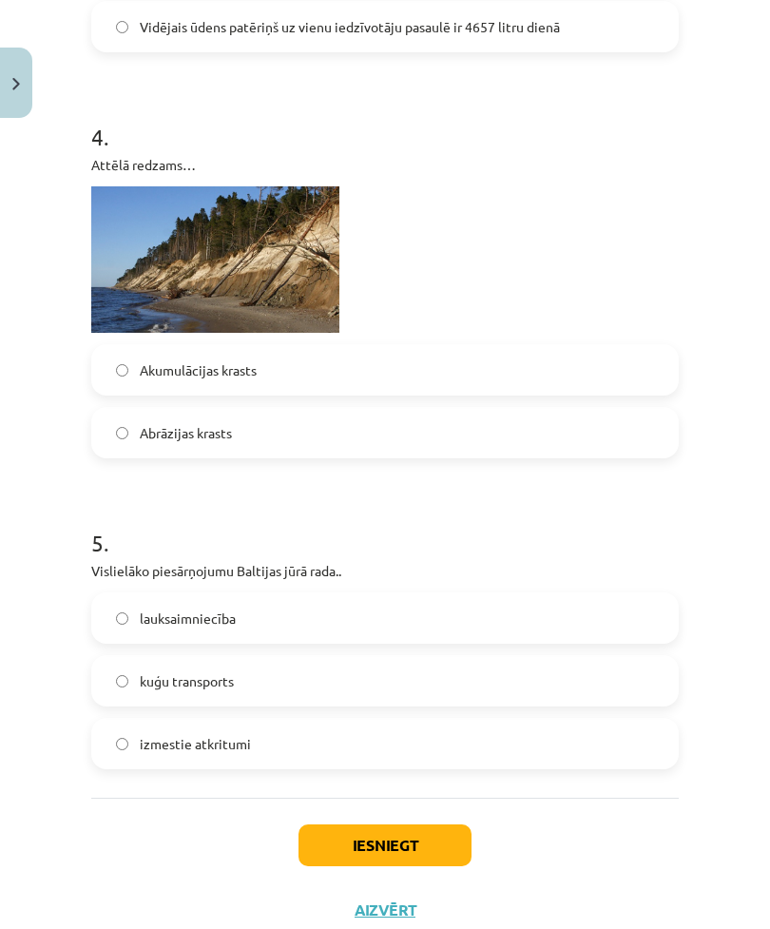
scroll to position [1219, 0]
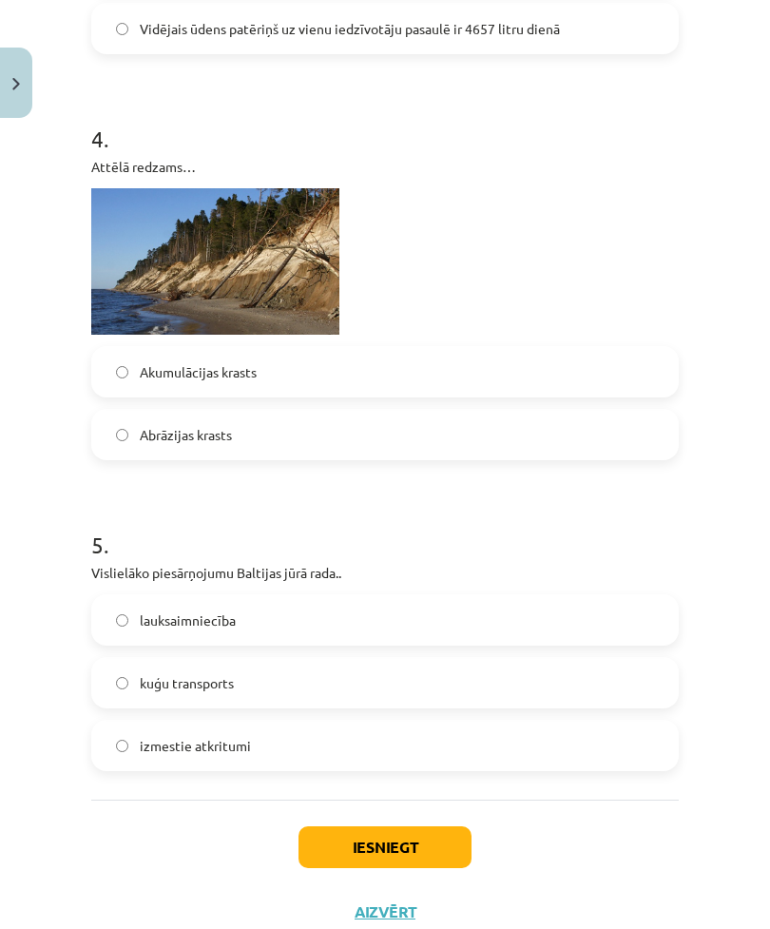
click at [131, 414] on label "Abrāzijas krasts" at bounding box center [385, 435] width 584 height 48
click at [177, 596] on label "lauksaimniecība" at bounding box center [385, 620] width 584 height 48
click at [322, 843] on button "Iesniegt" at bounding box center [385, 847] width 173 height 42
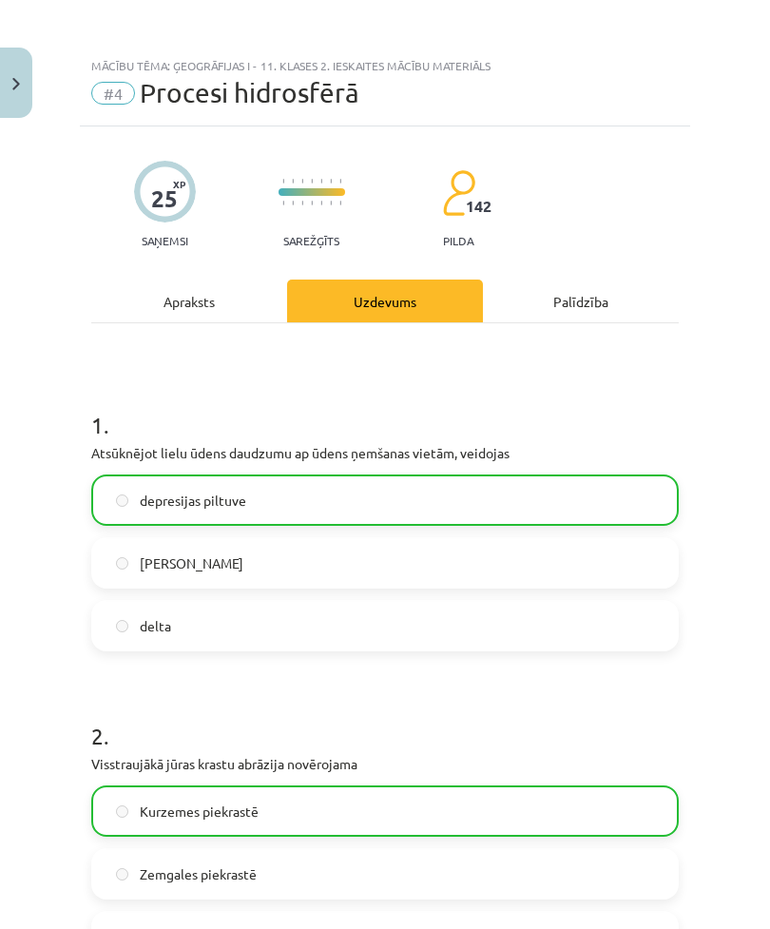
scroll to position [0, 0]
click at [20, 68] on button "Close" at bounding box center [16, 83] width 32 height 70
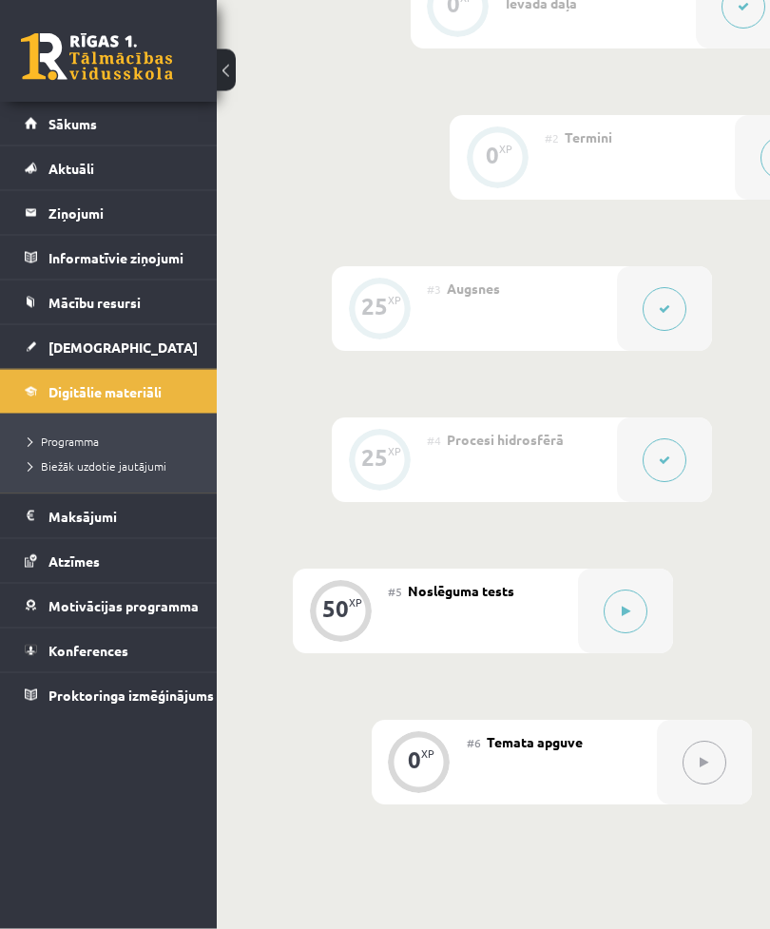
scroll to position [871, 0]
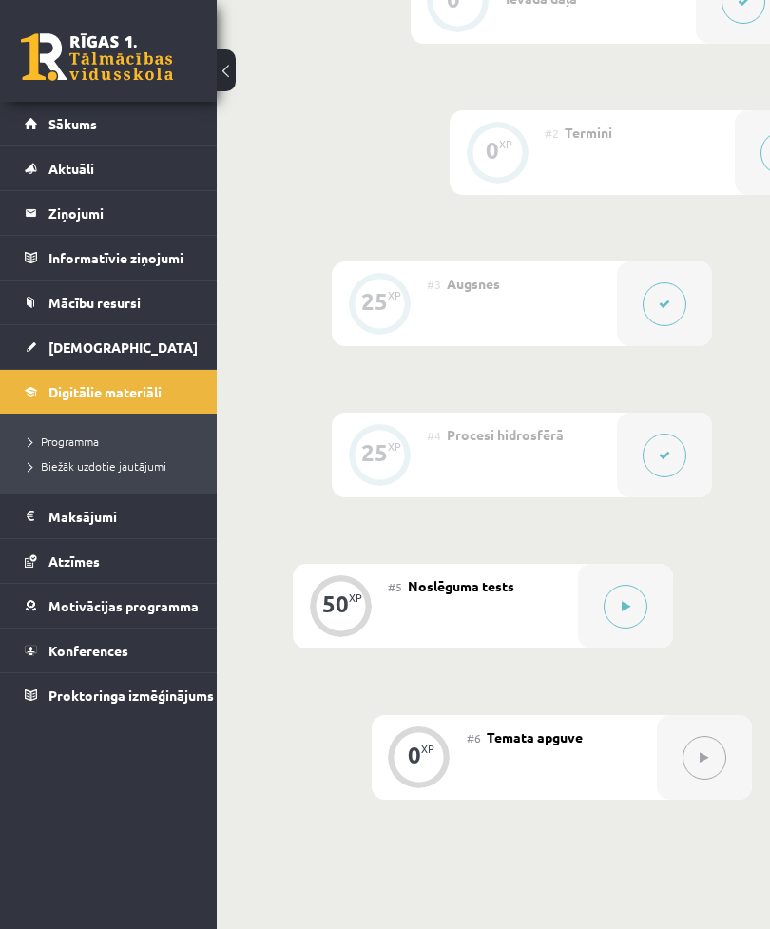
click at [632, 606] on button at bounding box center [626, 607] width 44 height 44
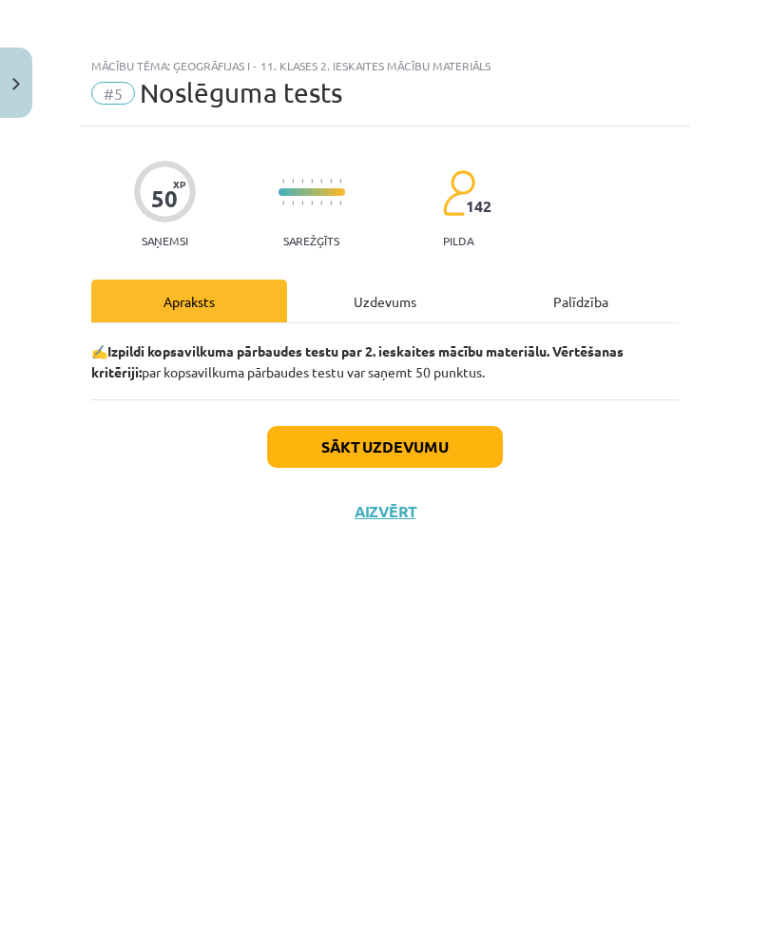
click at [432, 442] on button "Sākt uzdevumu" at bounding box center [385, 447] width 236 height 42
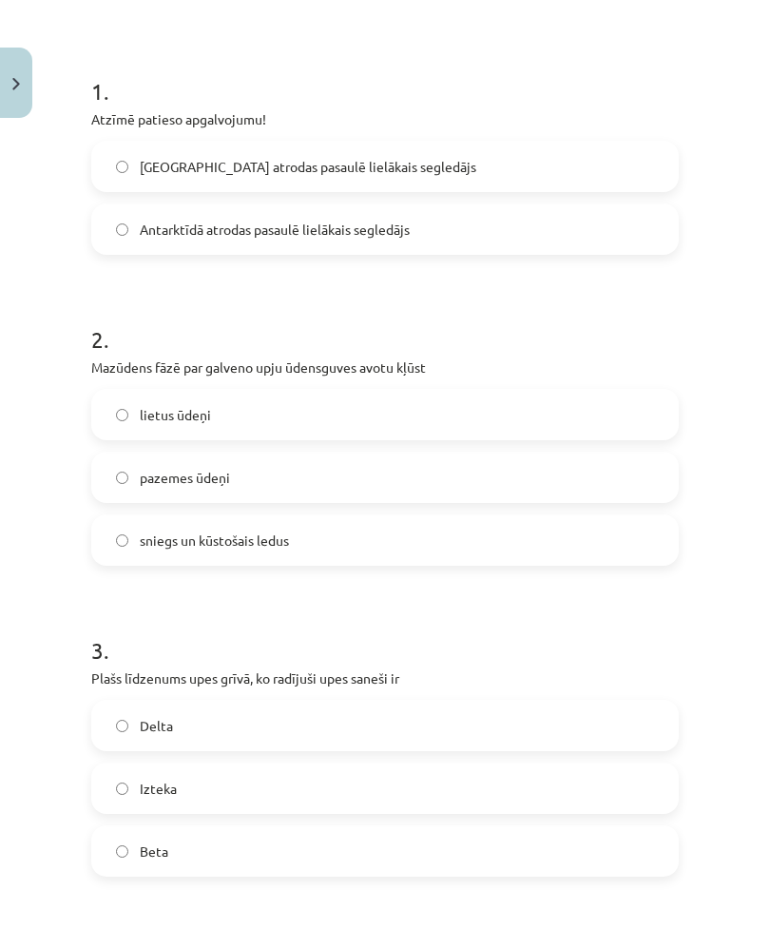
scroll to position [338, 0]
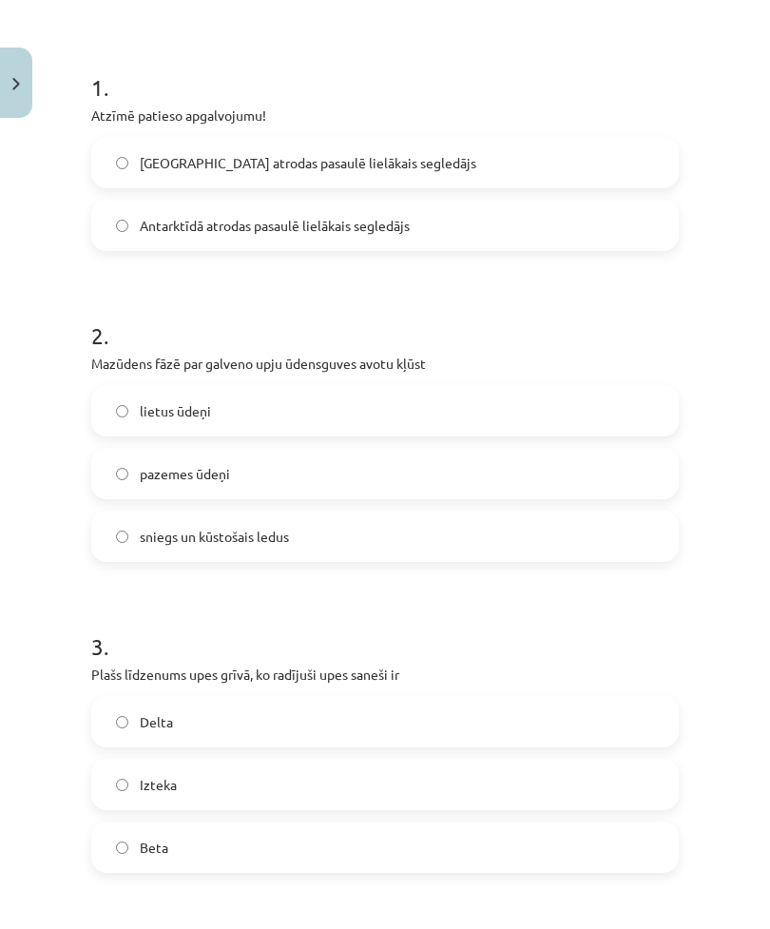
click at [171, 228] on span "Antarktīdā atrodas pasaulē lielākais segledājs" at bounding box center [275, 226] width 270 height 20
click at [183, 476] on span "pazemes ūdeņi" at bounding box center [185, 474] width 90 height 20
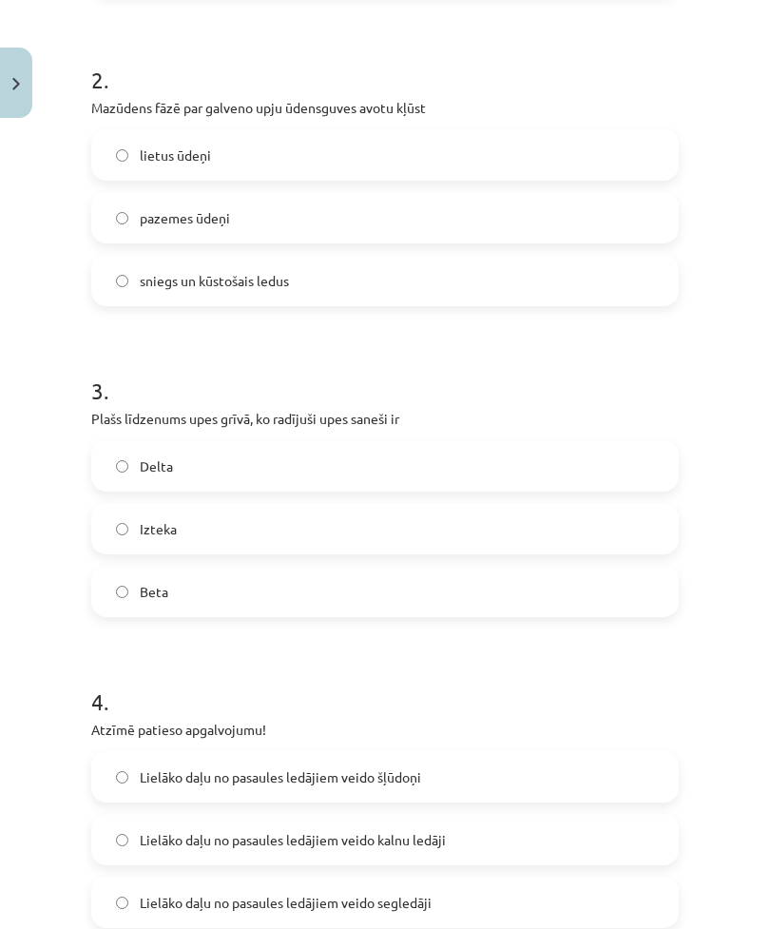
scroll to position [600, 0]
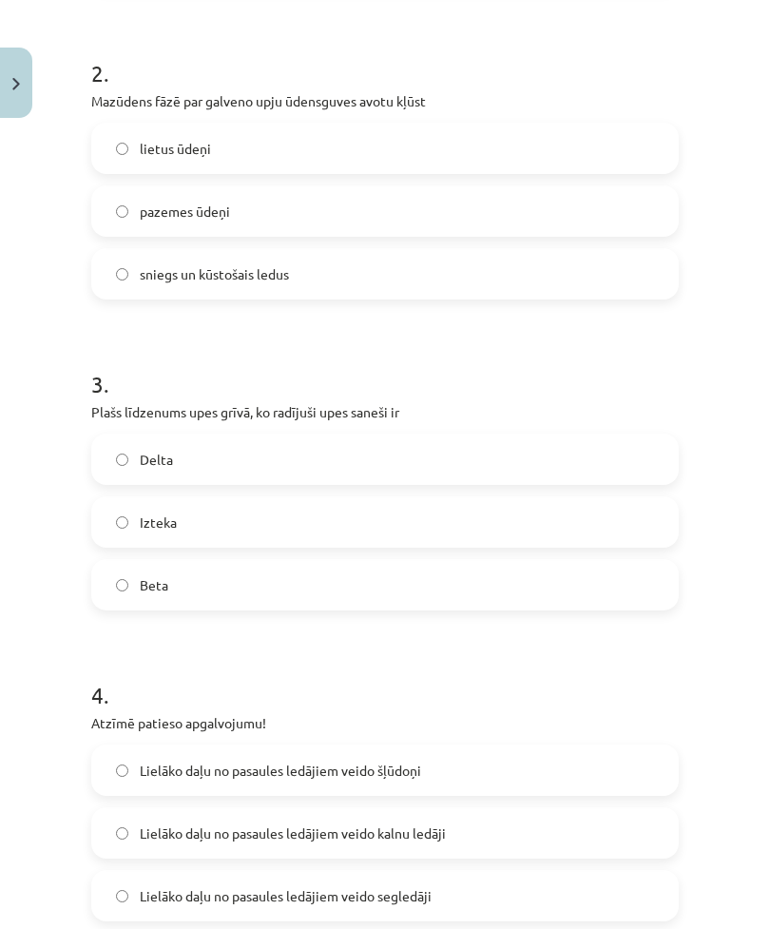
click at [144, 453] on span "Delta" at bounding box center [156, 460] width 33 height 20
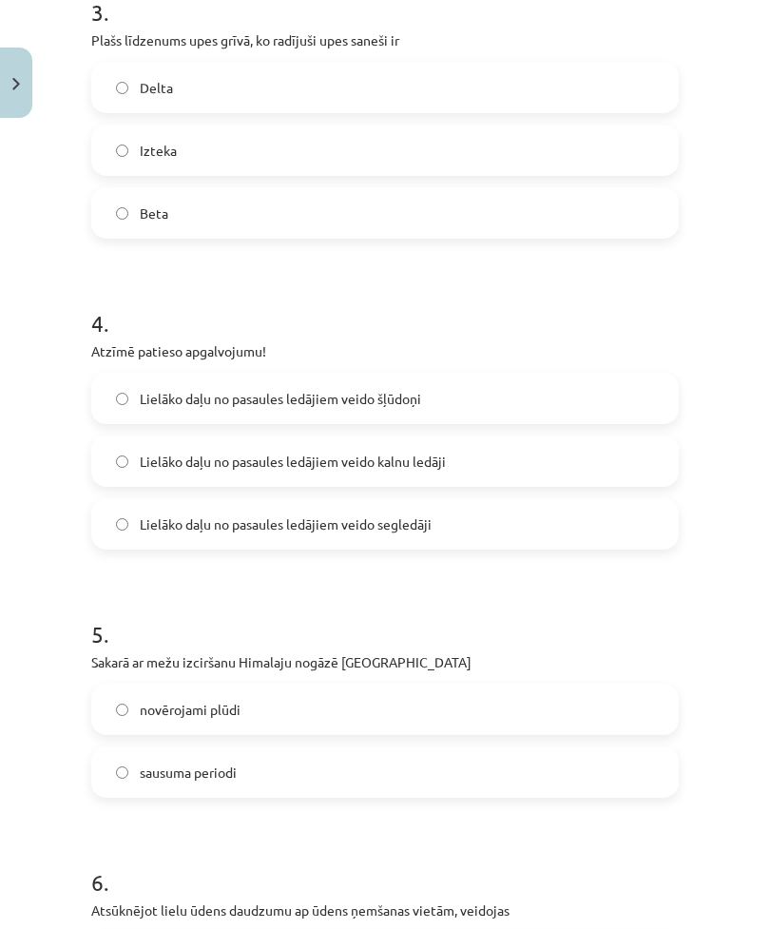
scroll to position [971, 0]
click at [184, 527] on span "Lielāko daļu no pasaules ledājiem veido segledāji" at bounding box center [286, 525] width 292 height 20
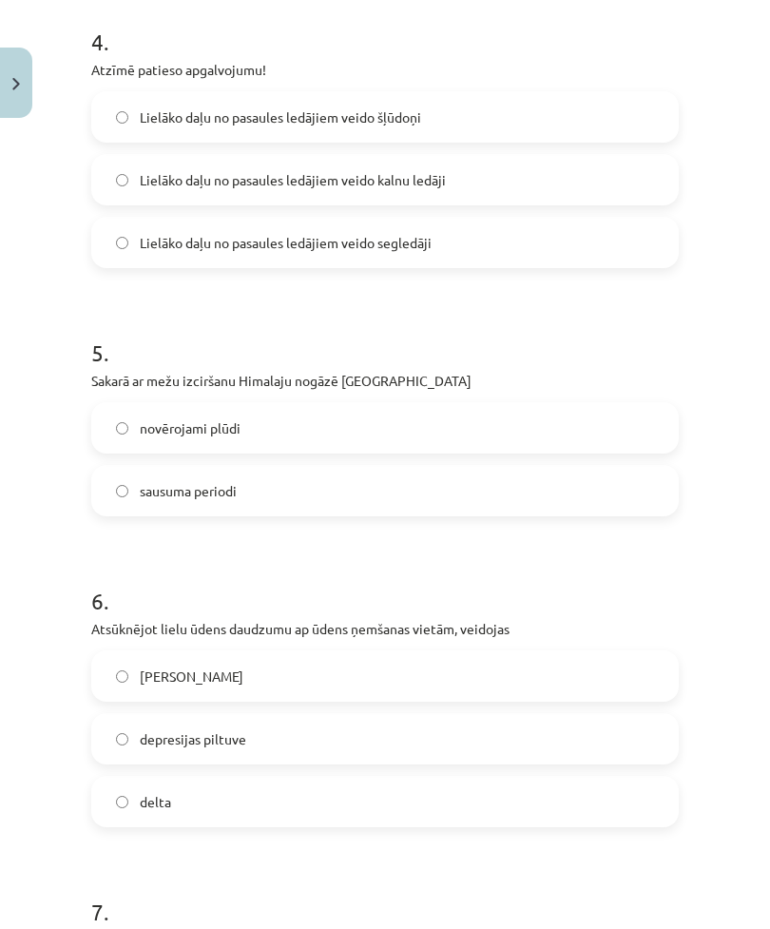
scroll to position [1260, 0]
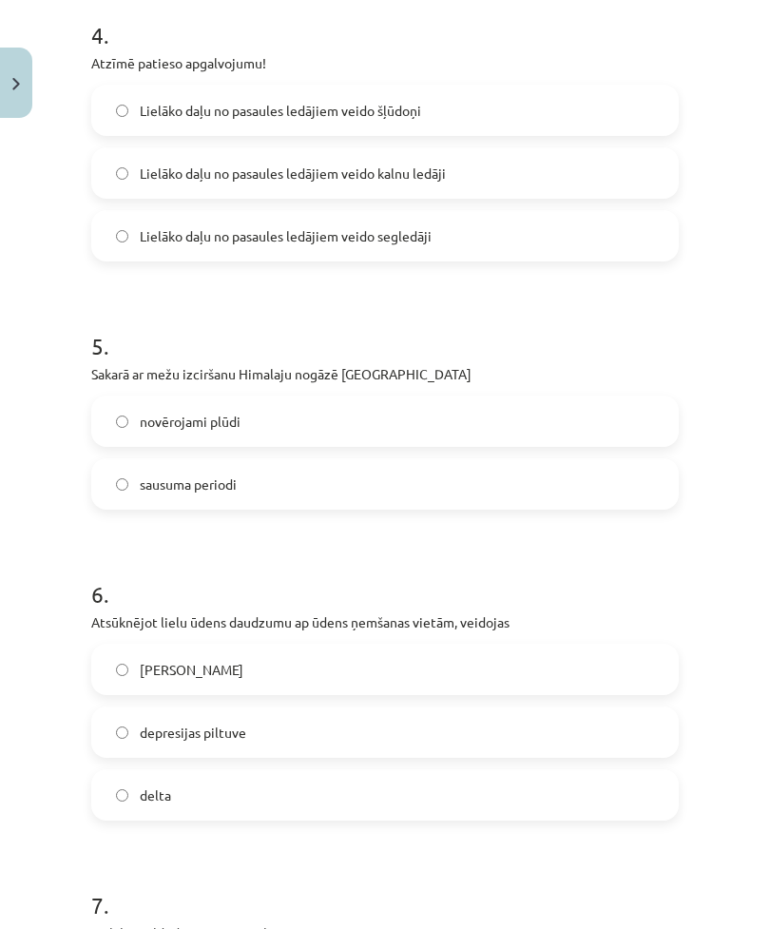
click at [131, 406] on label "novērojami plūdi" at bounding box center [385, 421] width 584 height 48
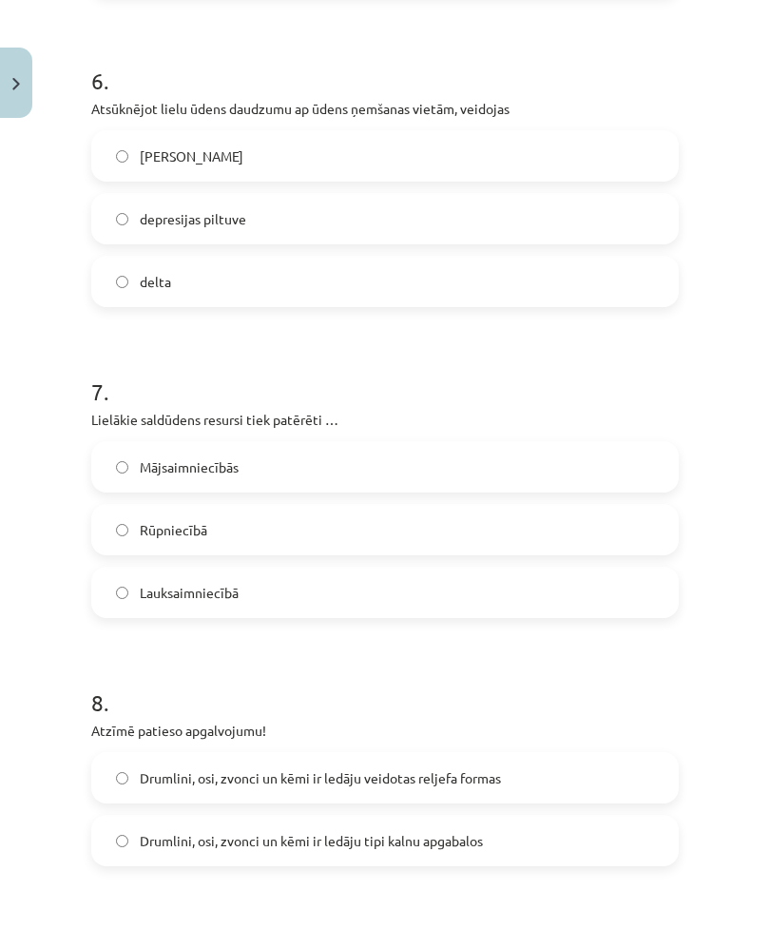
scroll to position [1776, 0]
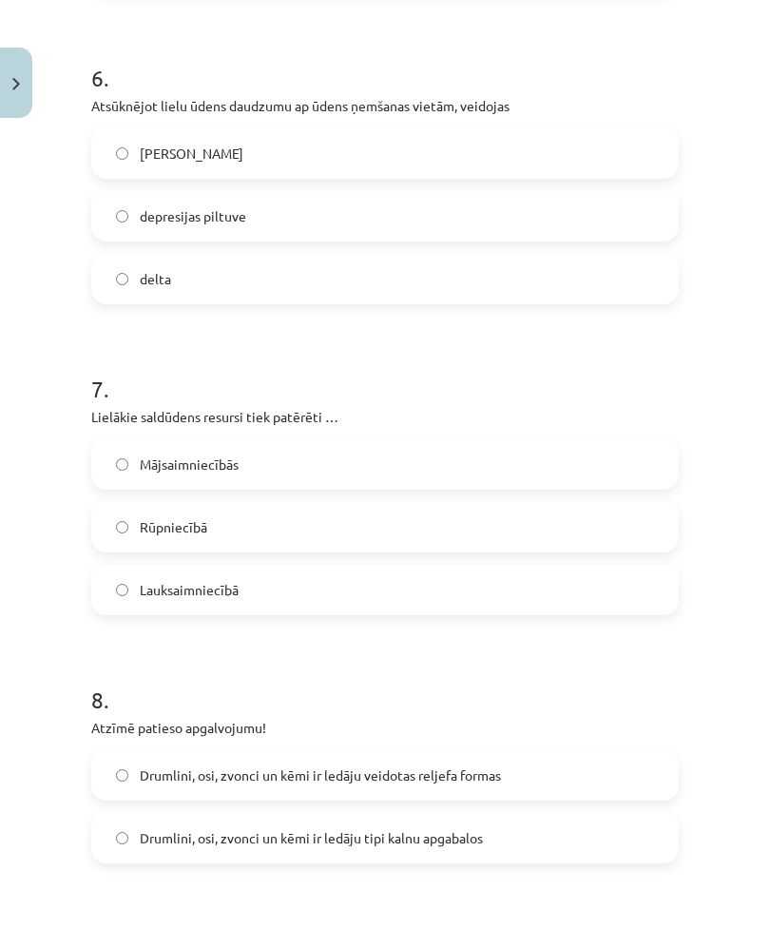
click at [165, 214] on span "depresijas piltuve" at bounding box center [193, 216] width 107 height 20
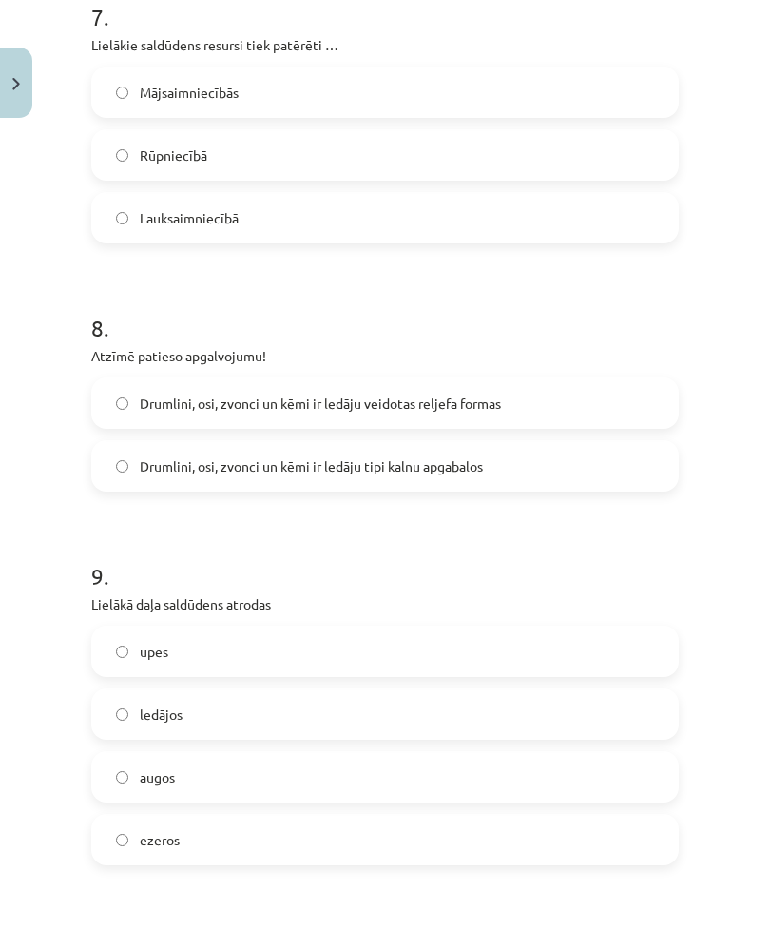
scroll to position [2150, 0]
click at [138, 476] on label "Drumlini, osi, zvonci un kēmi ir ledāju tipi kalnu apgabalos" at bounding box center [385, 464] width 584 height 48
click at [138, 389] on label "Drumlini, osi, zvonci un kēmi ir ledāju veidotas reljefa formas" at bounding box center [385, 402] width 584 height 48
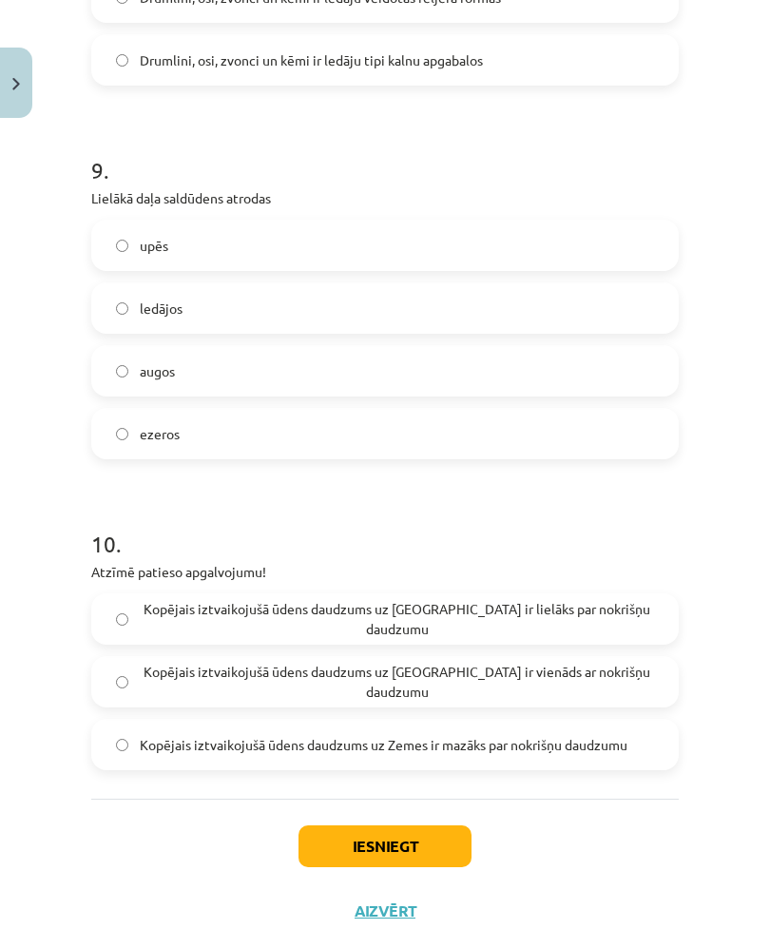
scroll to position [2553, 0]
click at [136, 312] on label "ledājos" at bounding box center [385, 309] width 584 height 48
click at [184, 669] on label "Kopējais iztvaikojušā ūdens daudzums uz Zemes ir vienāds ar nokrišņu daudzumu" at bounding box center [385, 683] width 584 height 48
click at [341, 861] on button "Iesniegt" at bounding box center [385, 847] width 173 height 42
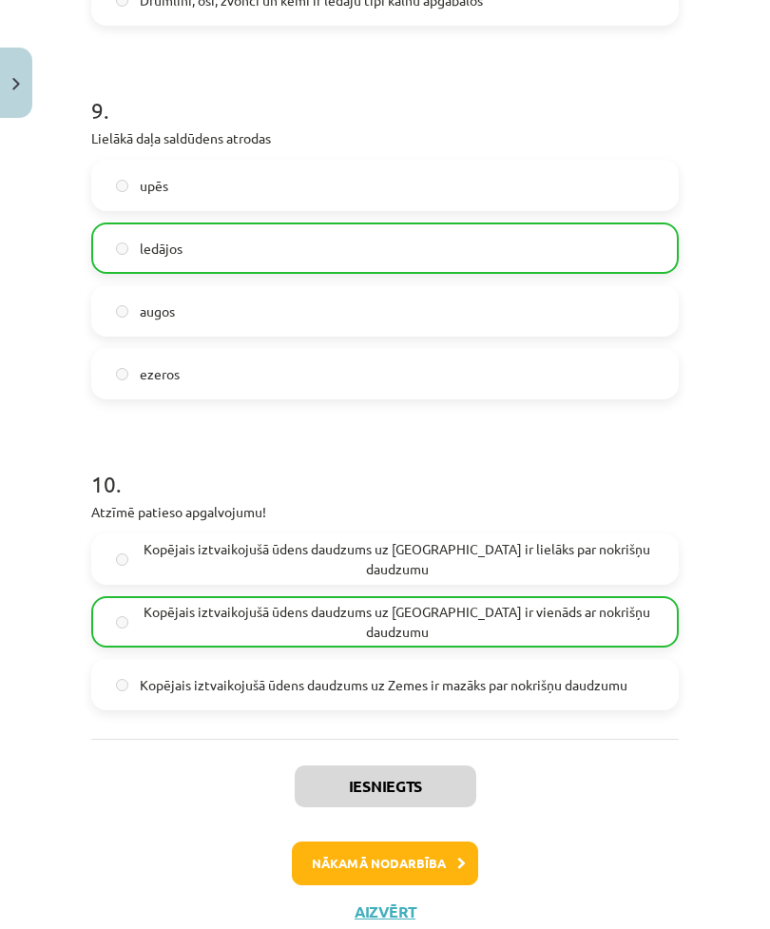
scroll to position [2613, 0]
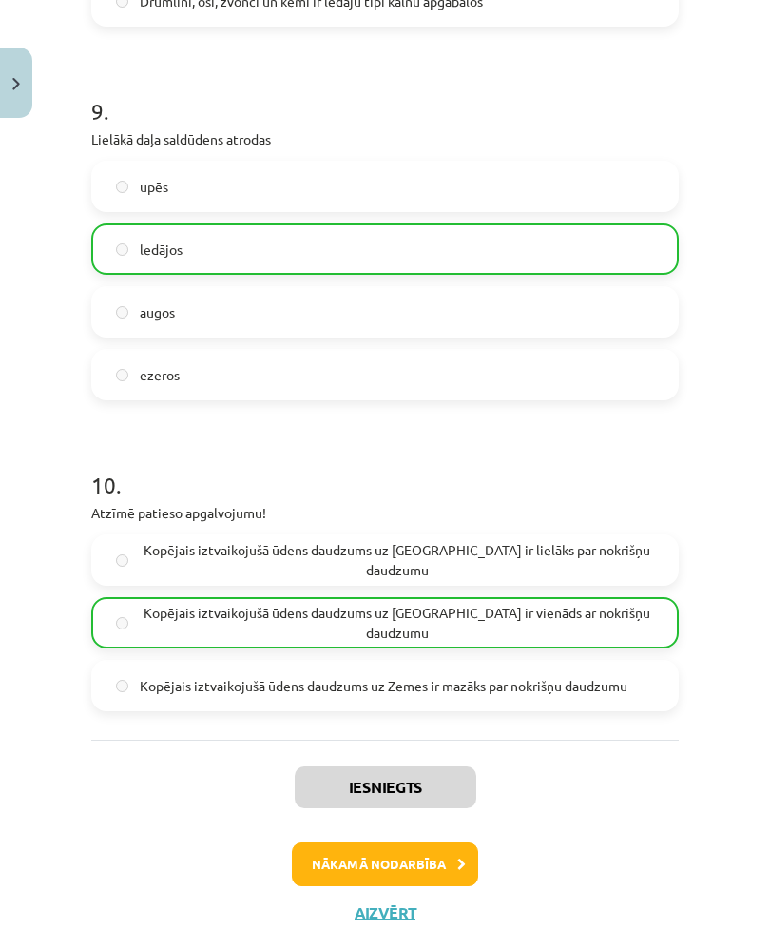
click at [443, 863] on button "Nākamā nodarbība" at bounding box center [385, 865] width 186 height 44
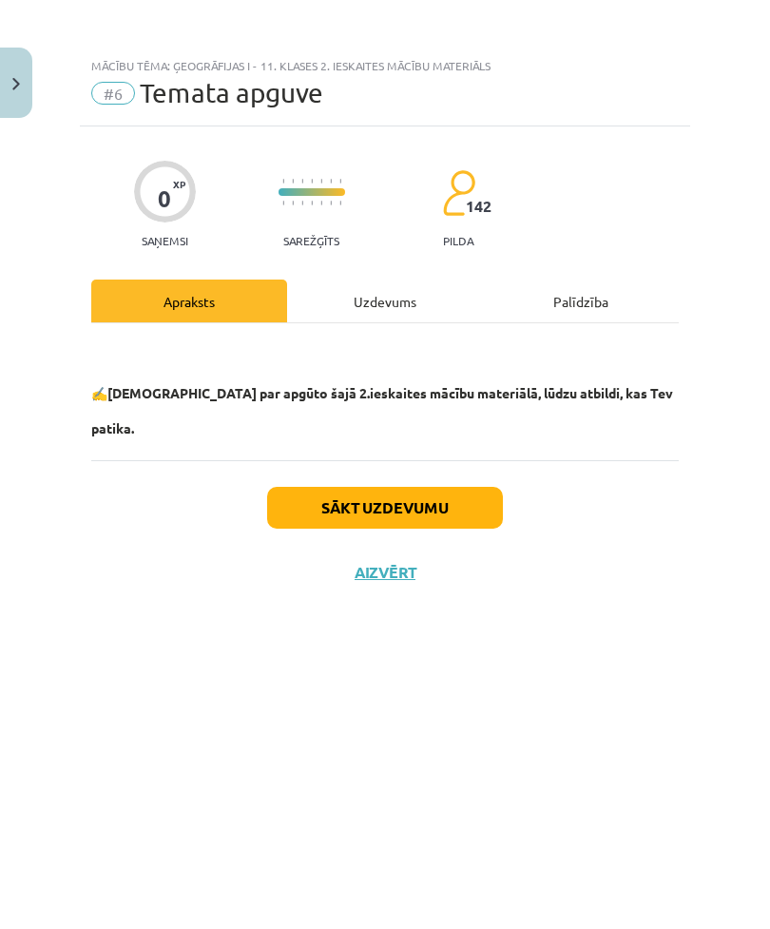
scroll to position [0, 0]
click at [420, 487] on button "Sākt uzdevumu" at bounding box center [385, 508] width 236 height 42
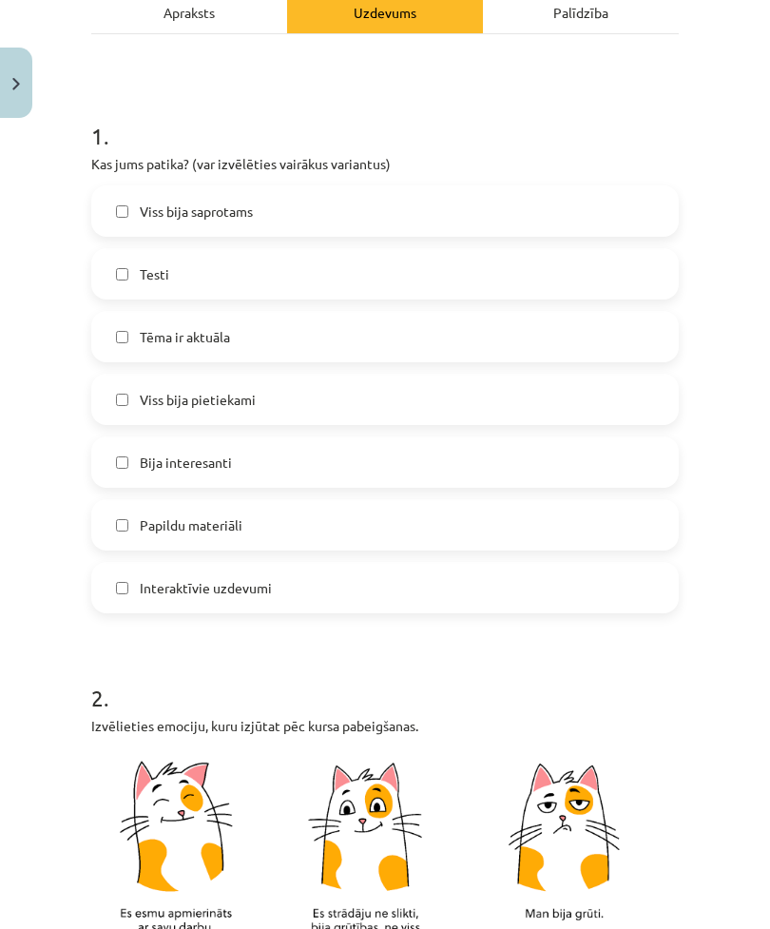
scroll to position [290, 0]
click at [592, 213] on label "Viss bija saprotams" at bounding box center [385, 210] width 584 height 48
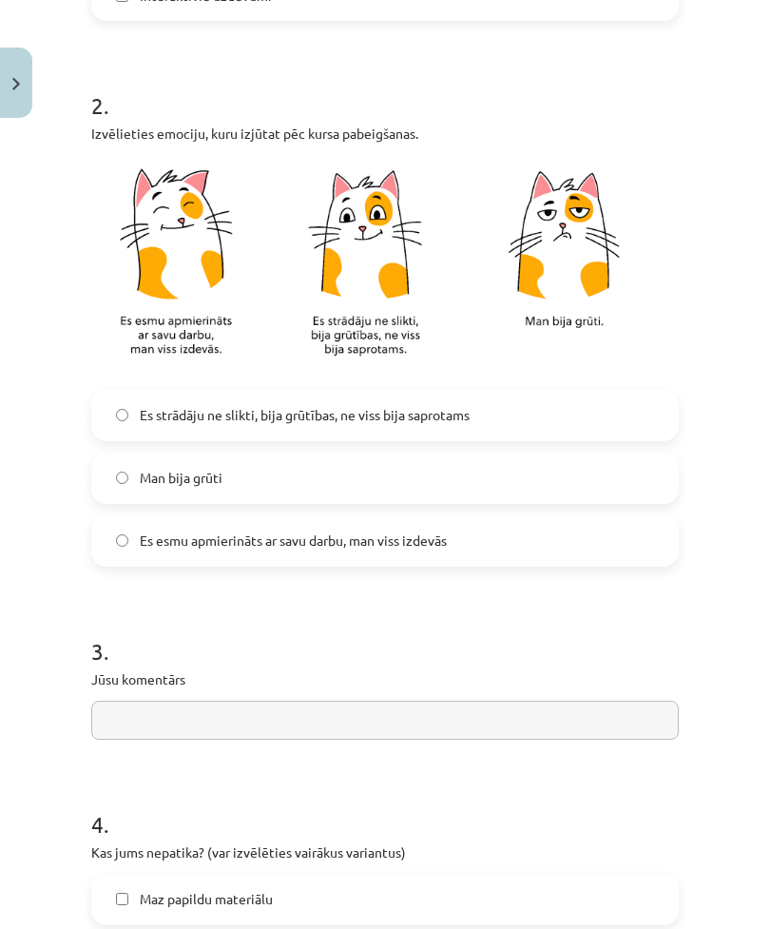
scroll to position [882, 0]
click at [414, 541] on span "Es esmu apmierināts ar savu darbu, man viss izdevās" at bounding box center [293, 541] width 307 height 20
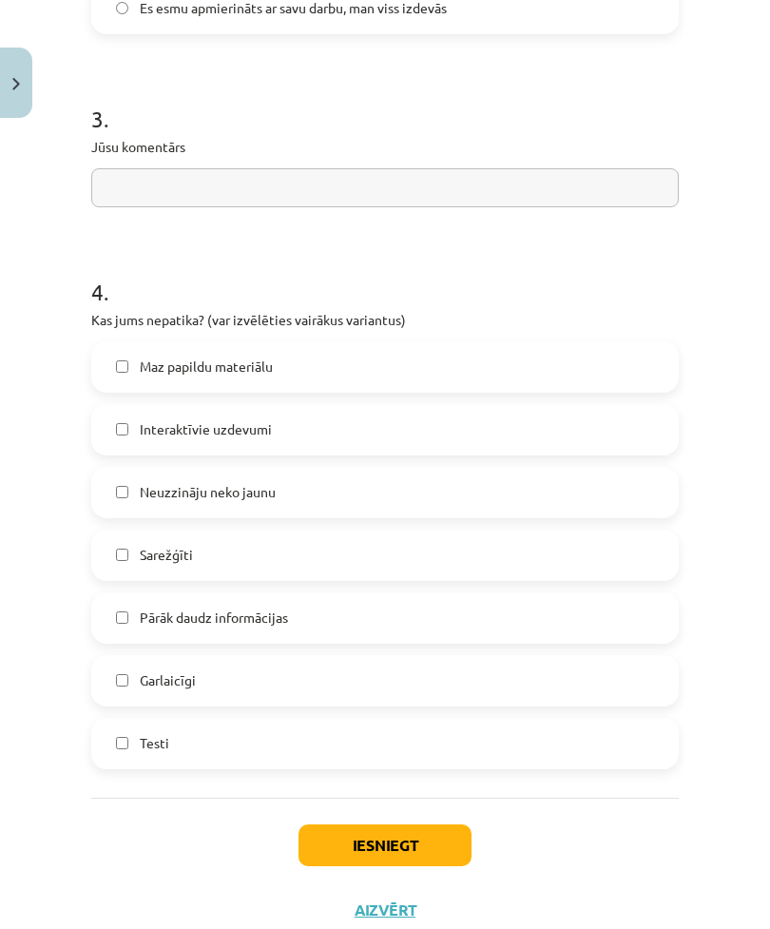
scroll to position [1412, 0]
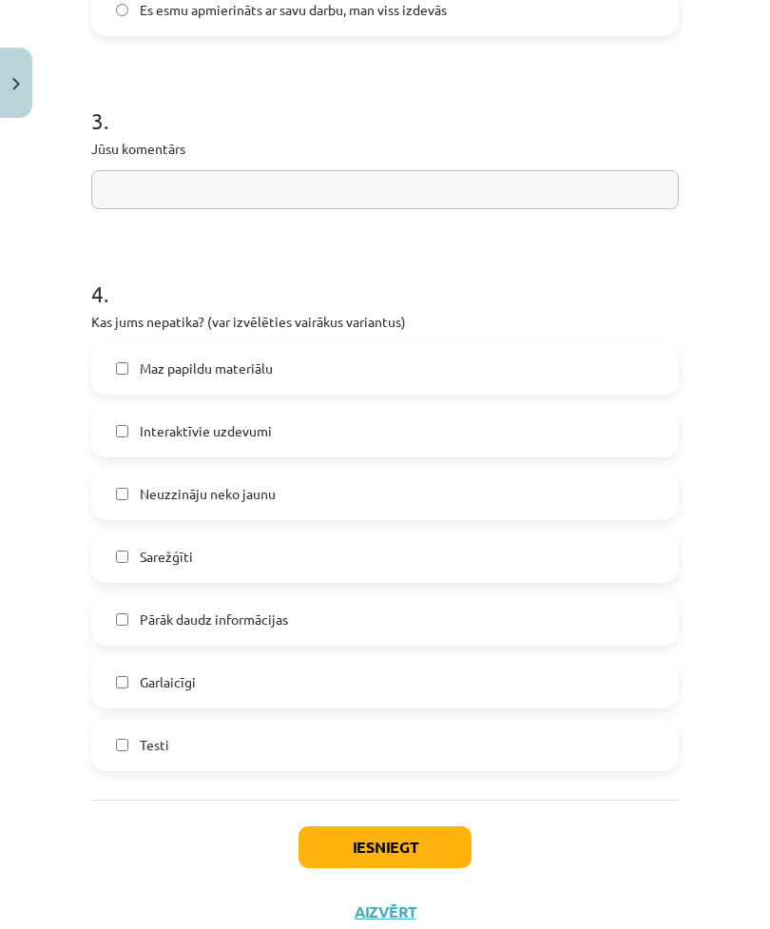
click at [343, 625] on label "Pārāk daudz informācijas" at bounding box center [385, 620] width 584 height 48
click at [318, 501] on label "Neuzzināju neko jaunu" at bounding box center [385, 495] width 584 height 48
click at [417, 852] on button "Iesniegt" at bounding box center [385, 847] width 173 height 42
click at [380, 914] on button "Aizvērt" at bounding box center [385, 911] width 72 height 19
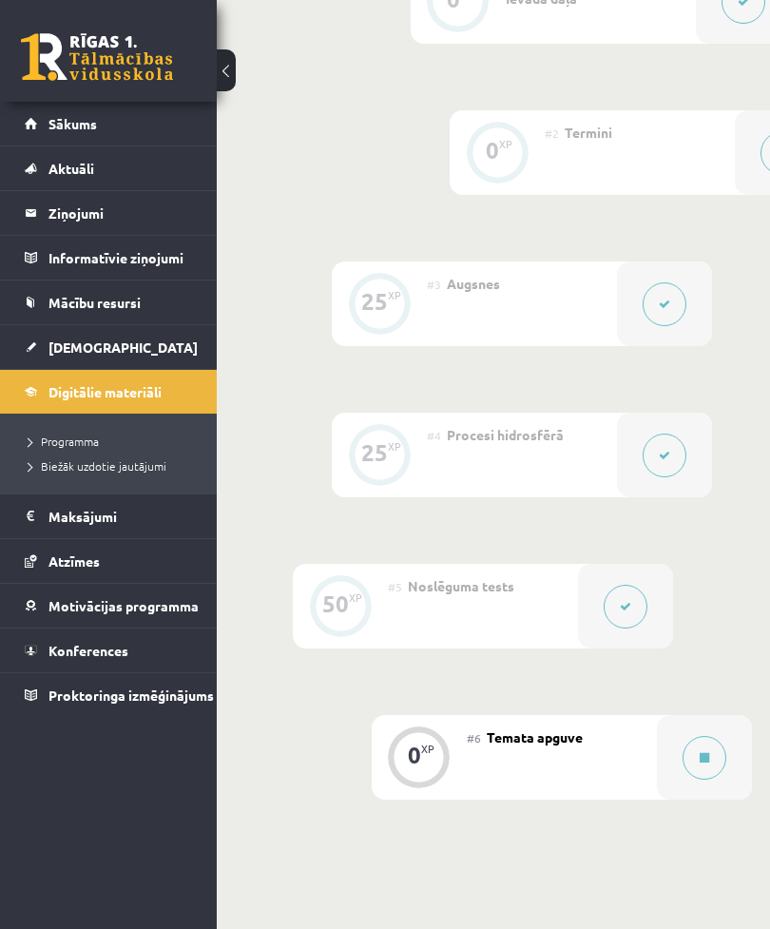
click at [670, 759] on div at bounding box center [704, 757] width 95 height 85
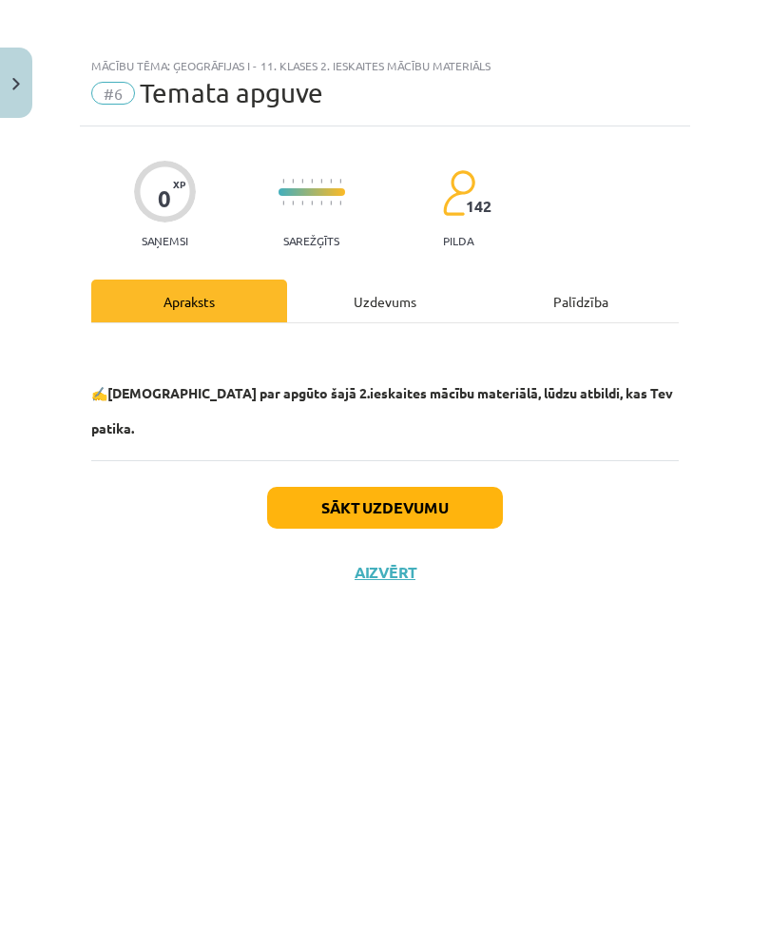
click at [445, 487] on button "Sākt uzdevumu" at bounding box center [385, 508] width 236 height 42
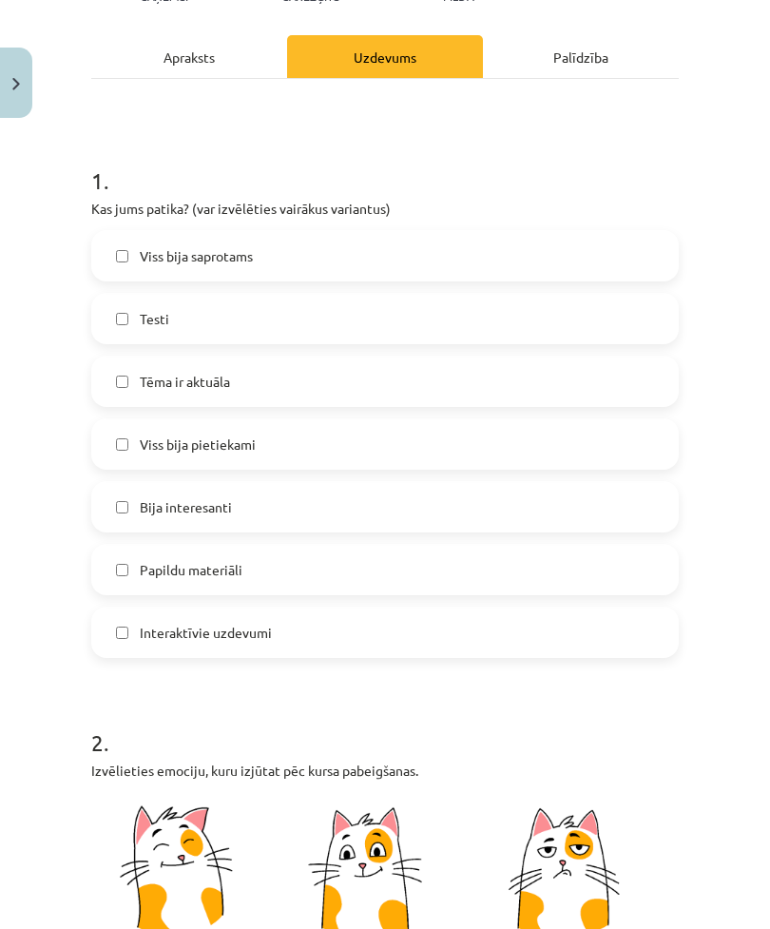
scroll to position [271, 0]
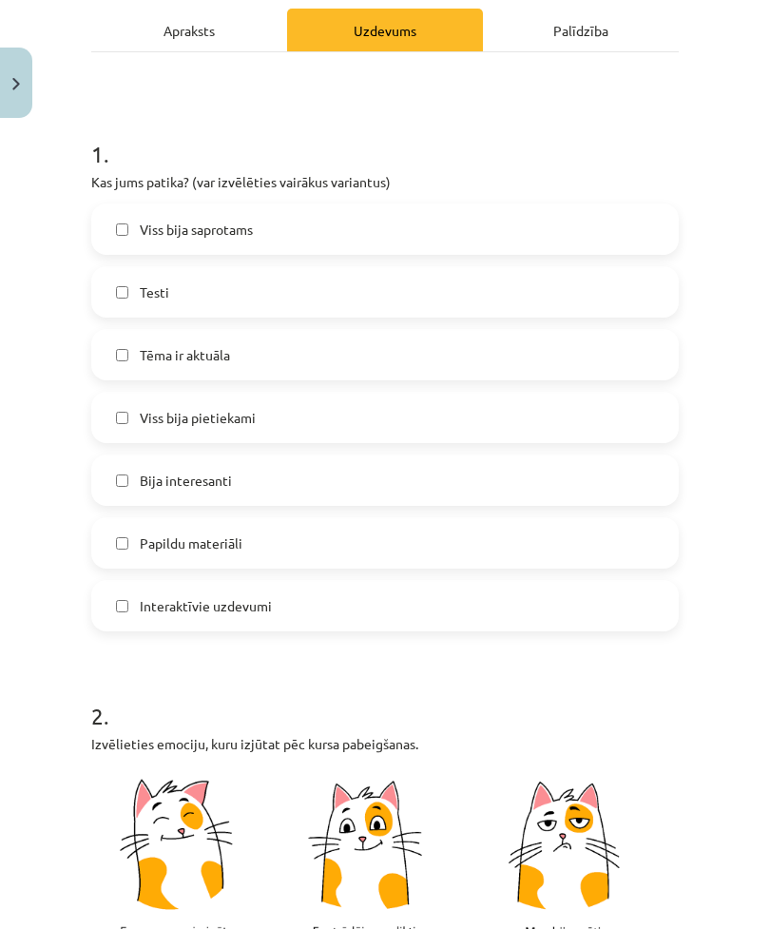
click at [501, 239] on label "Viss bija saprotams" at bounding box center [385, 229] width 584 height 48
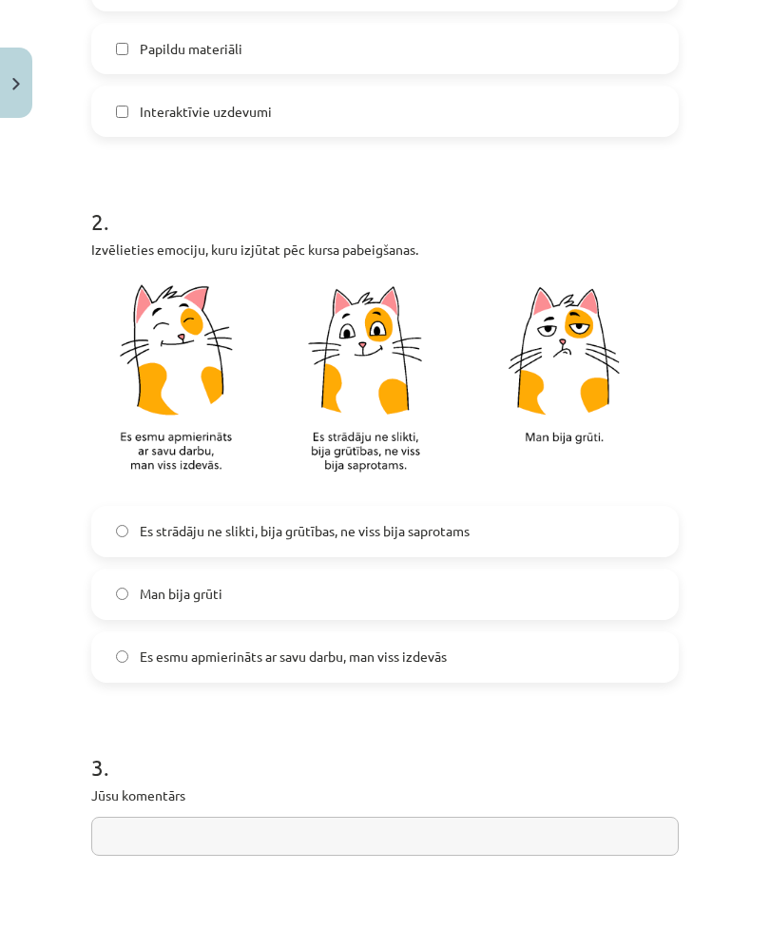
click at [301, 671] on label "Es esmu apmierināts ar savu darbu, man viss izdevās" at bounding box center [385, 657] width 584 height 48
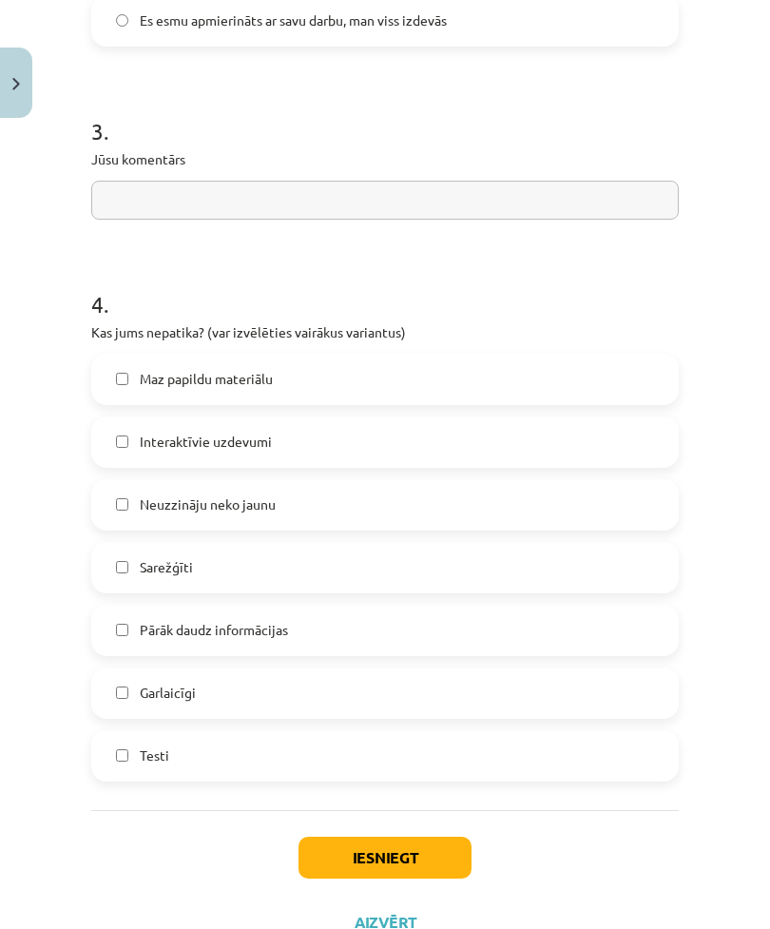
scroll to position [1403, 0]
click at [323, 643] on label "Pārāk daudz informācijas" at bounding box center [385, 630] width 584 height 48
click at [447, 851] on button "Iesniegt" at bounding box center [385, 857] width 173 height 42
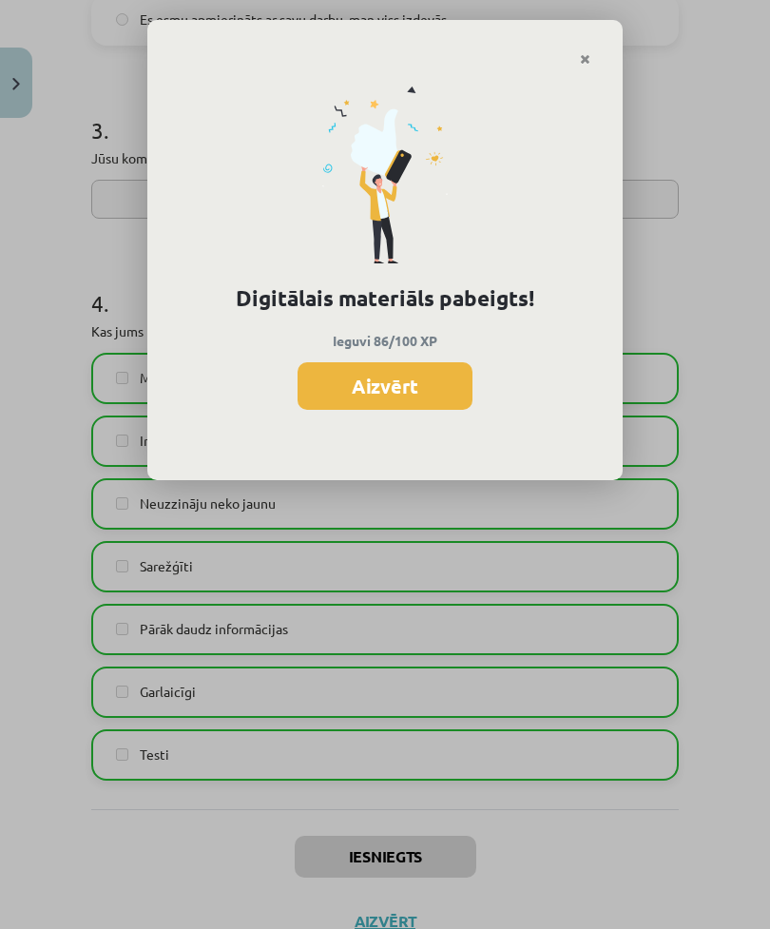
click at [434, 403] on button "Aizvērt" at bounding box center [385, 386] width 175 height 48
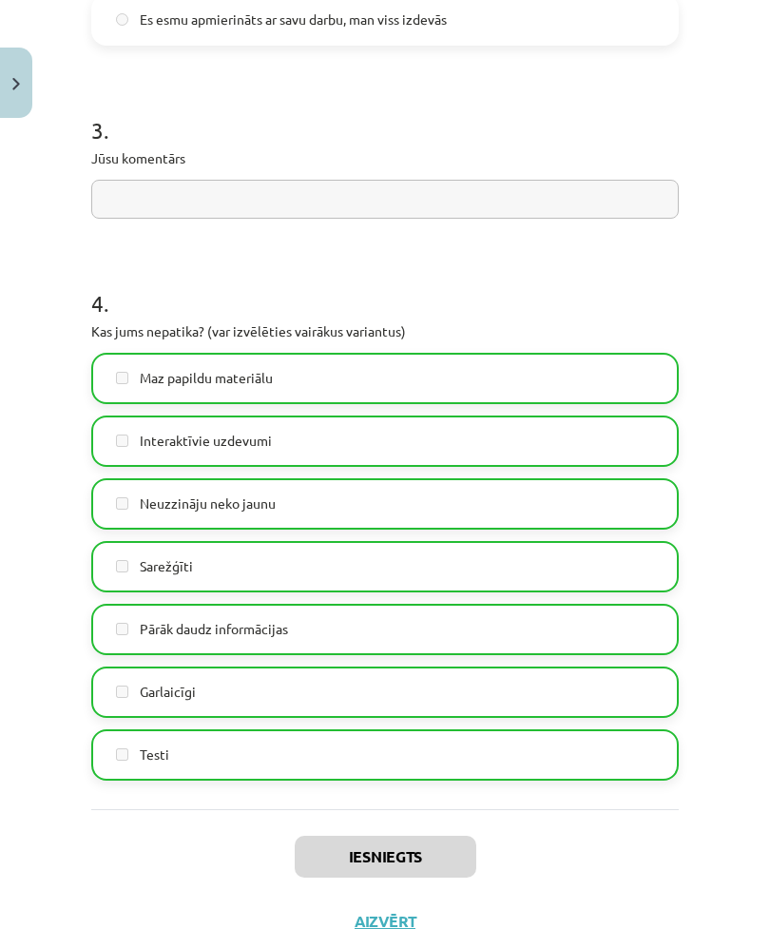
click at [359, 919] on button "Aizvērt" at bounding box center [385, 921] width 72 height 19
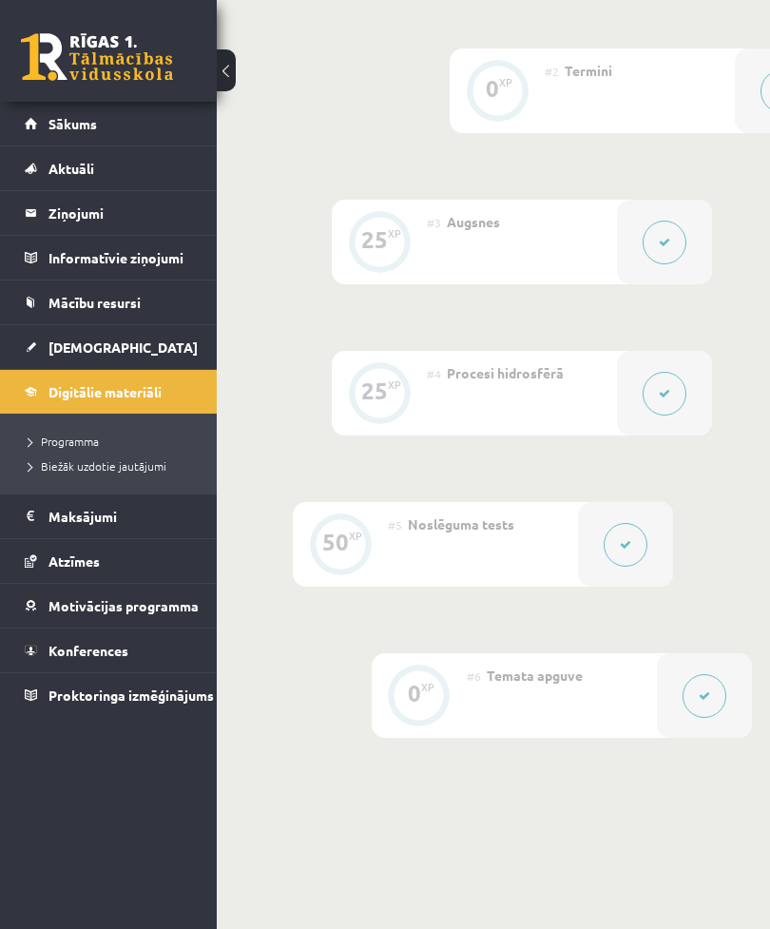
click at [124, 386] on span "Digitālie materiāli" at bounding box center [104, 391] width 113 height 17
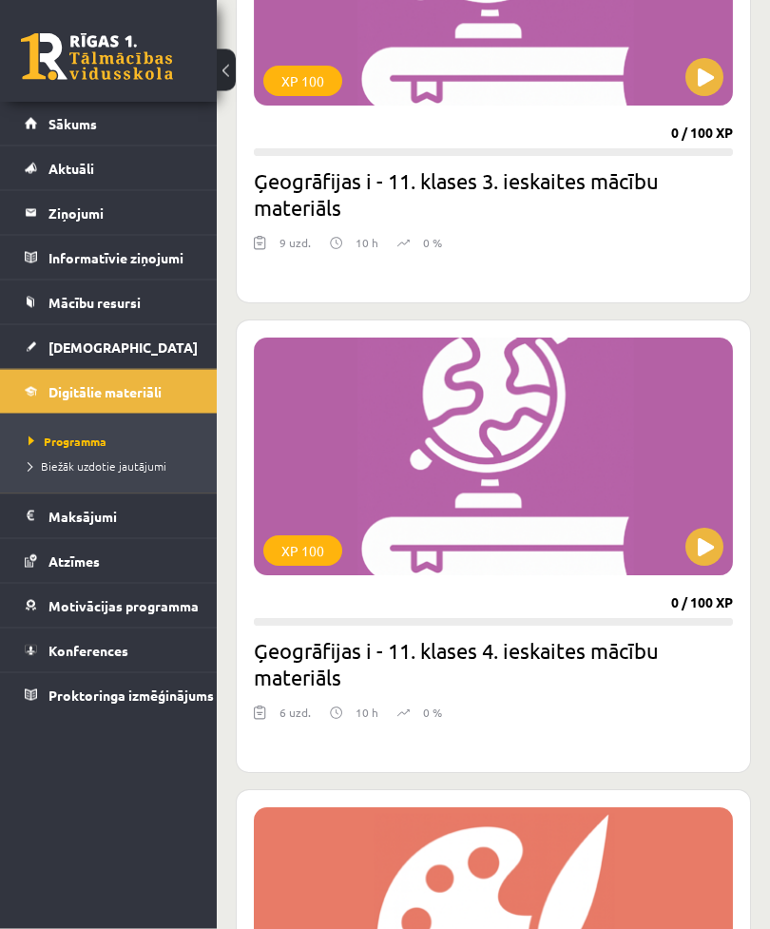
scroll to position [3389, 0]
click at [93, 357] on link "[DEMOGRAPHIC_DATA]" at bounding box center [109, 347] width 168 height 44
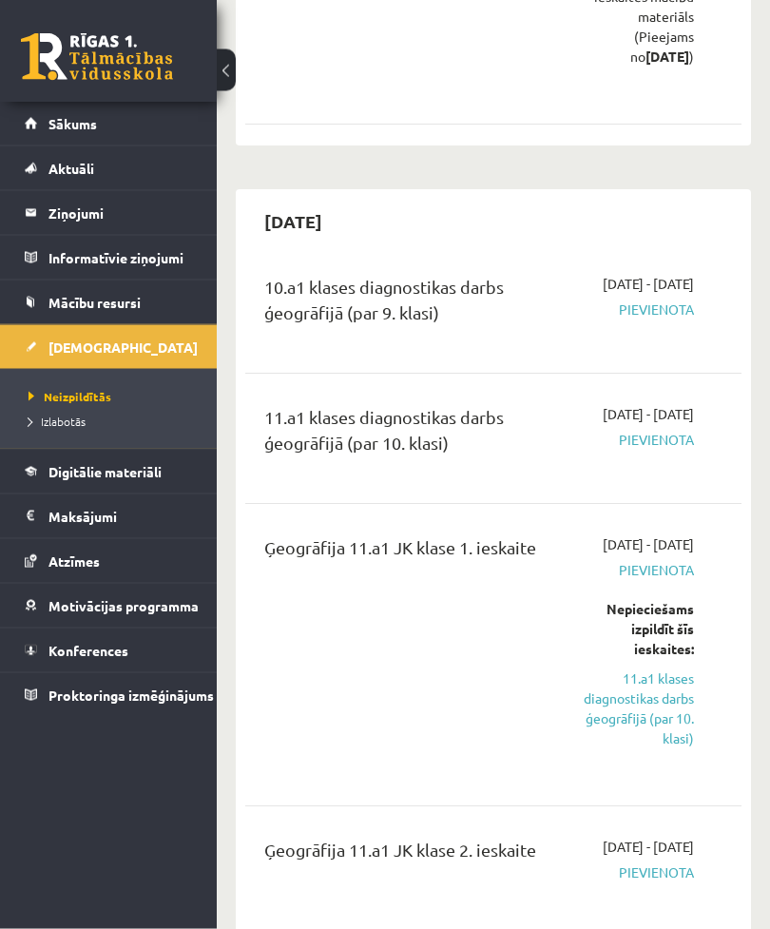
scroll to position [1324, 0]
